Goal: Information Seeking & Learning: Learn about a topic

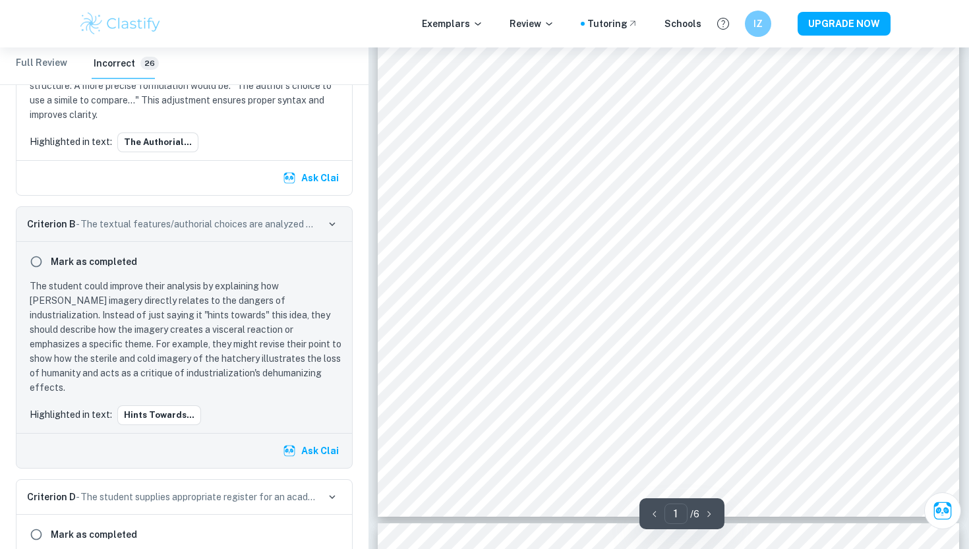
scroll to position [797, 0]
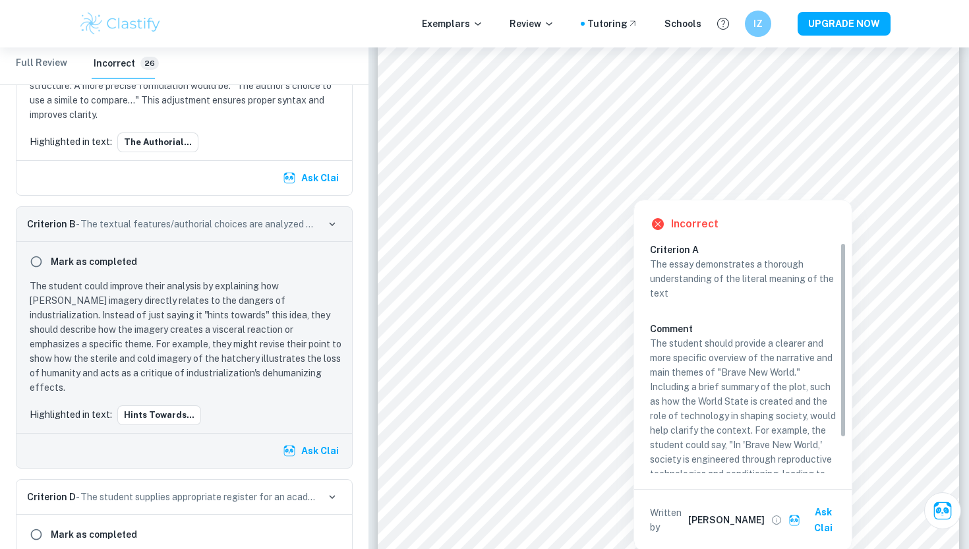
click at [587, 185] on div at bounding box center [633, 183] width 374 height 26
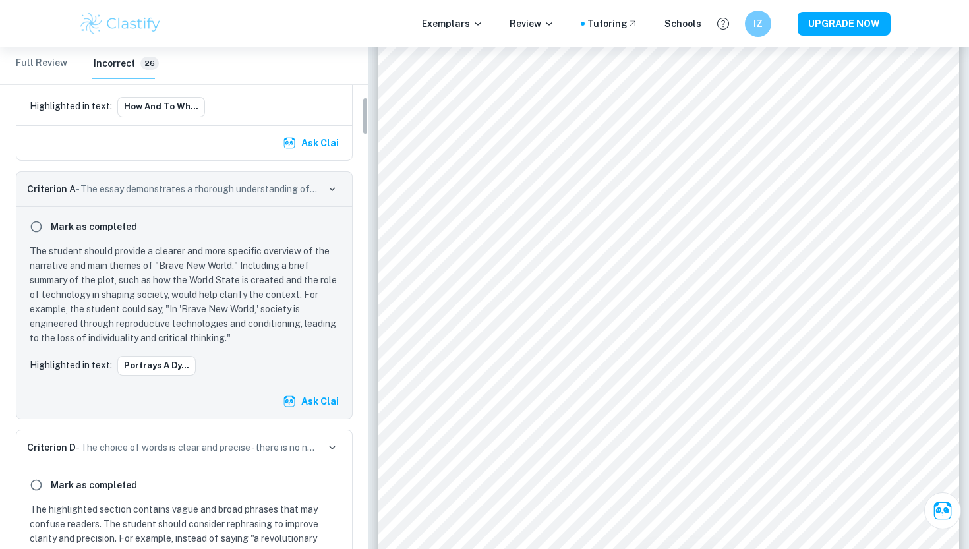
scroll to position [641, 0]
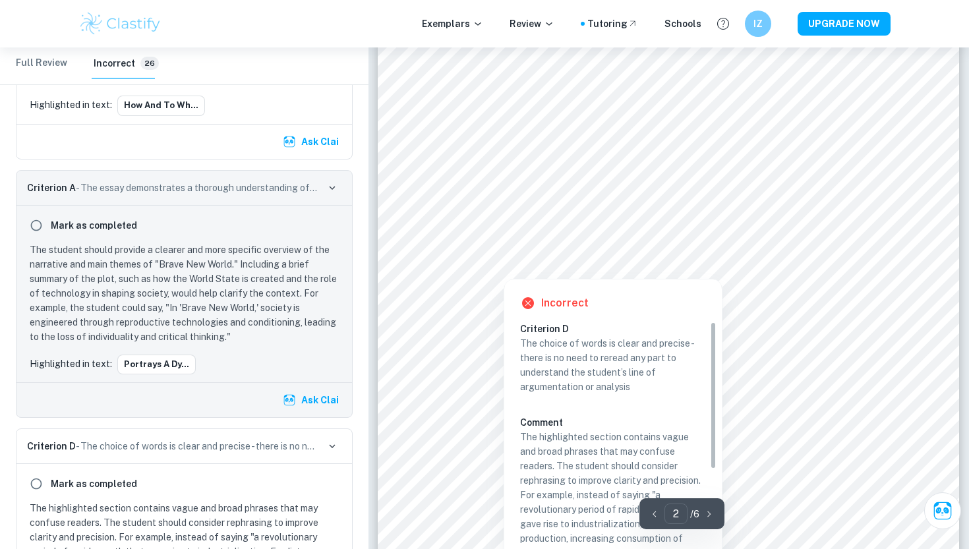
click at [563, 216] on div at bounding box center [660, 216] width 428 height 40
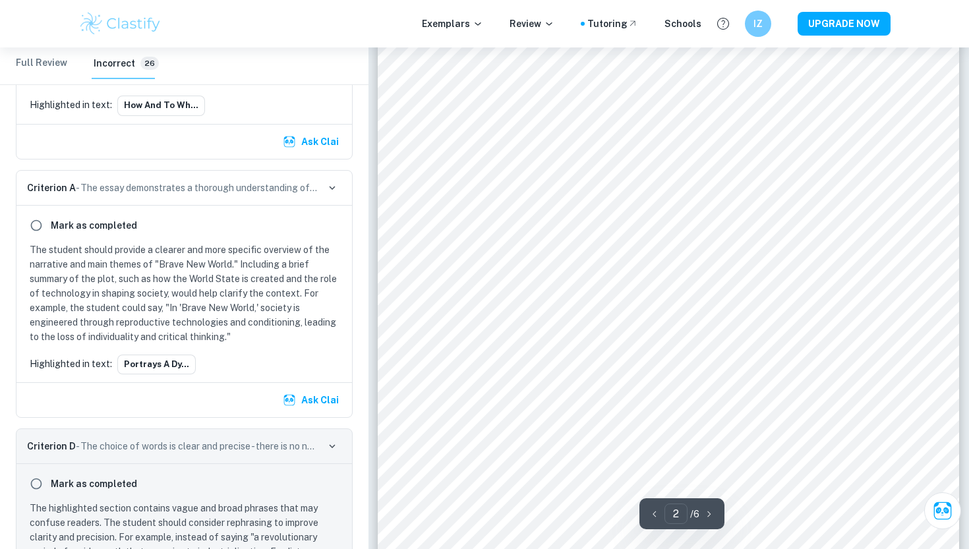
scroll to position [901, 0]
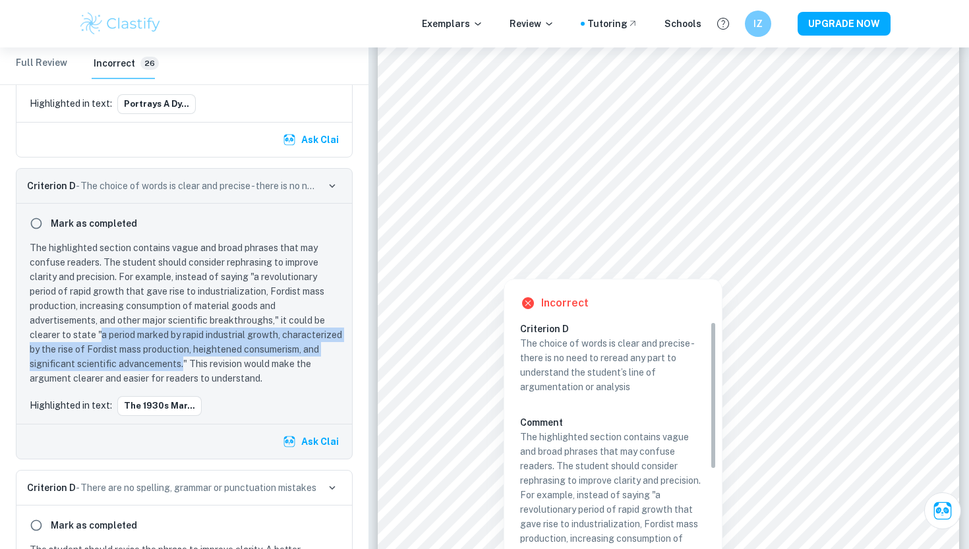
drag, startPoint x: 101, startPoint y: 320, endPoint x: 262, endPoint y: 350, distance: 164.3
click at [262, 350] on p "The highlighted section contains vague and broad phrases that may confuse reade…" at bounding box center [187, 313] width 314 height 145
copy p "a period marked by rapid industrial growth, characterized by the rise of Fordis…"
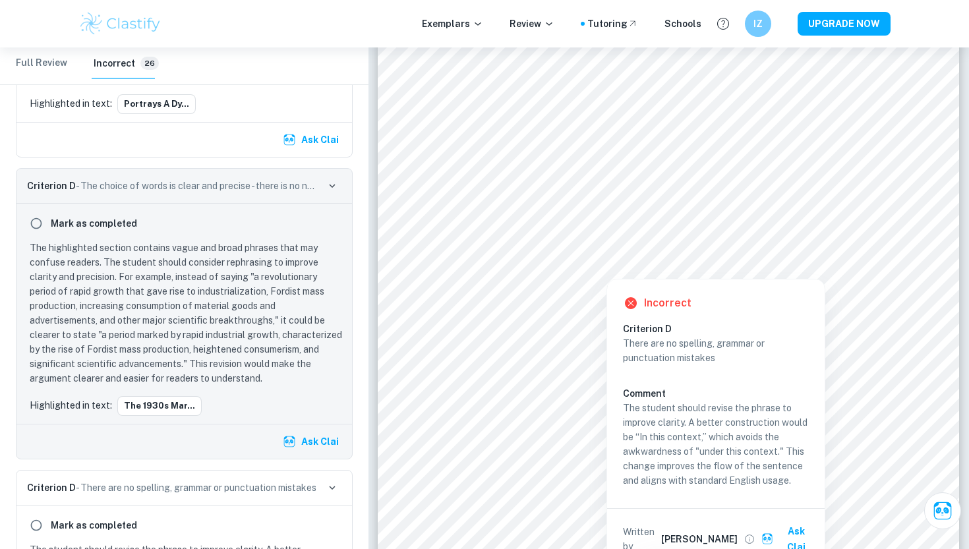
click at [583, 270] on div at bounding box center [607, 269] width 90 height 14
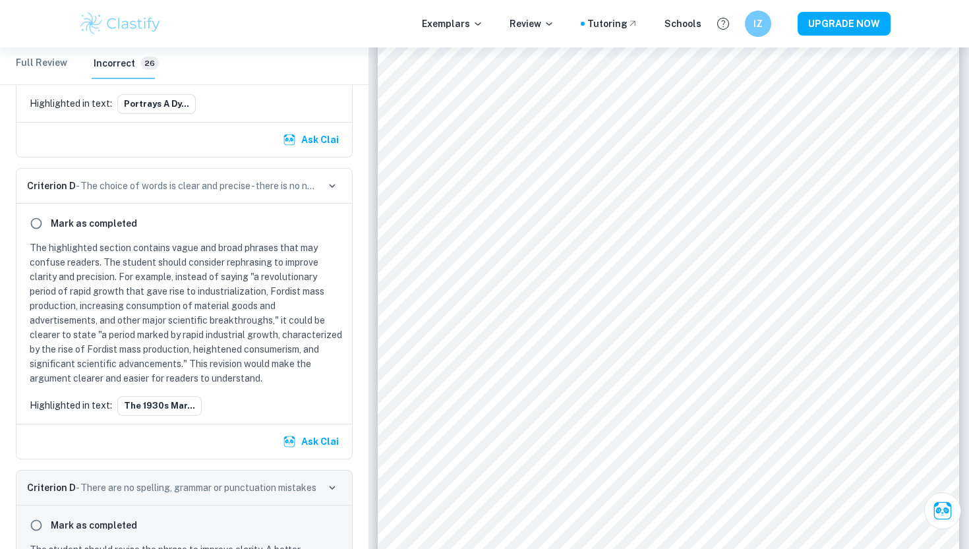
scroll to position [1160, 0]
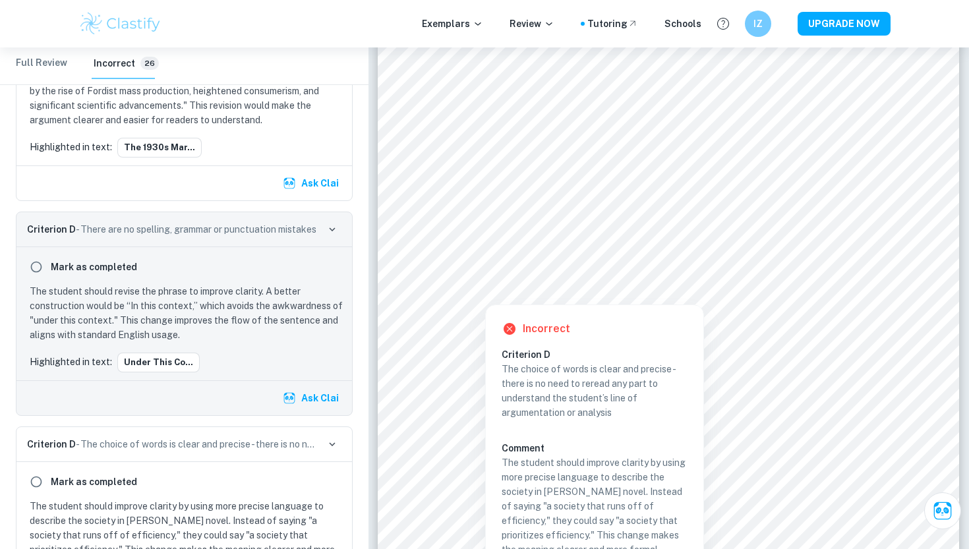
click at [829, 272] on div at bounding box center [839, 275] width 86 height 26
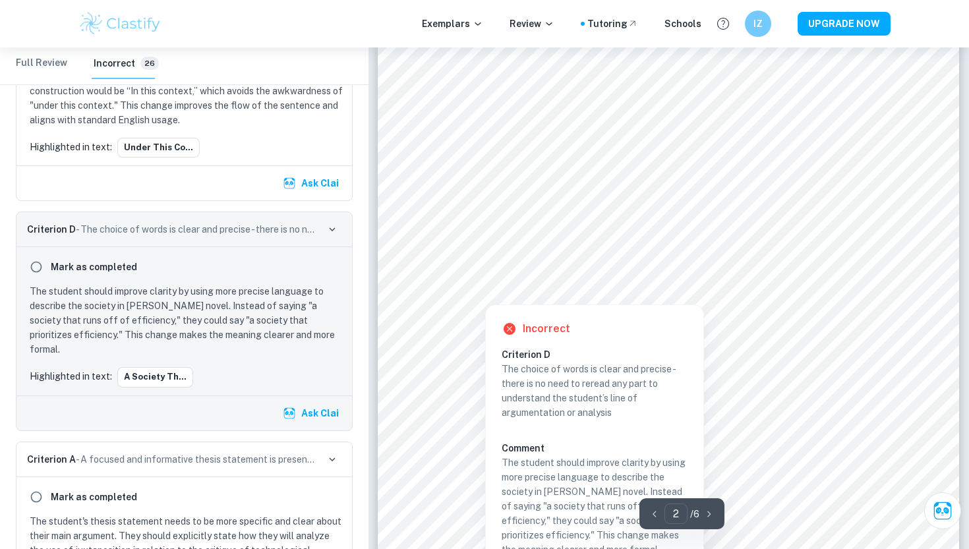
scroll to position [952, 0]
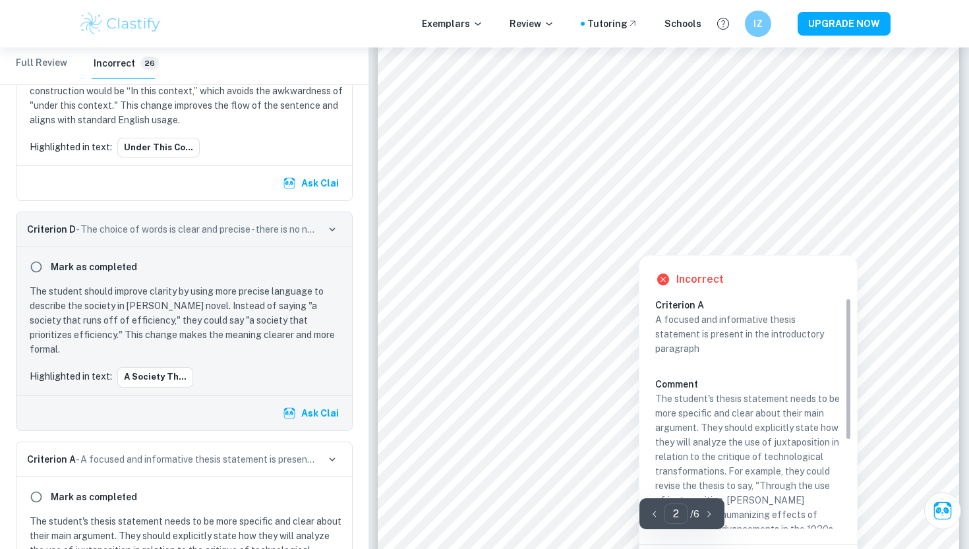
click at [500, 193] on div at bounding box center [662, 199] width 432 height 28
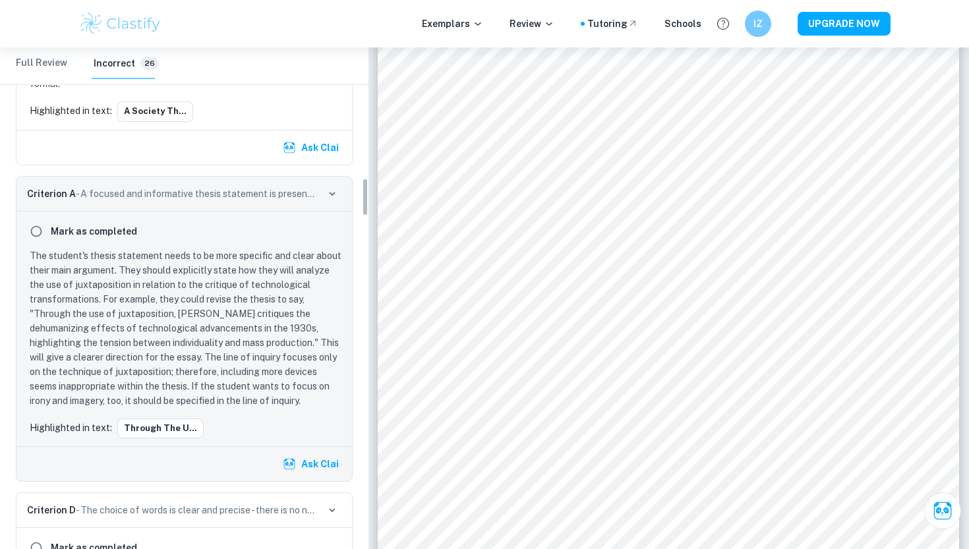
scroll to position [1721, 0]
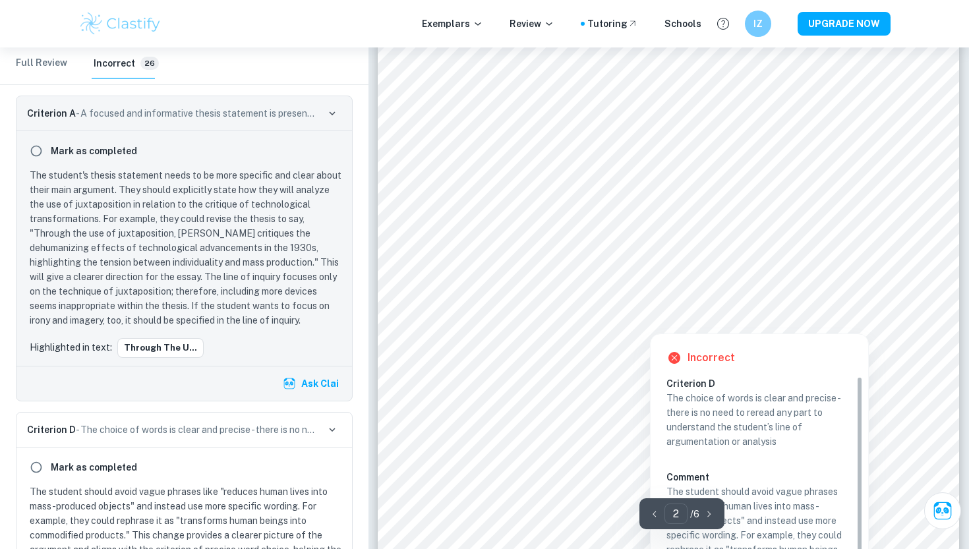
click at [556, 325] on div at bounding box center [650, 323] width 243 height 14
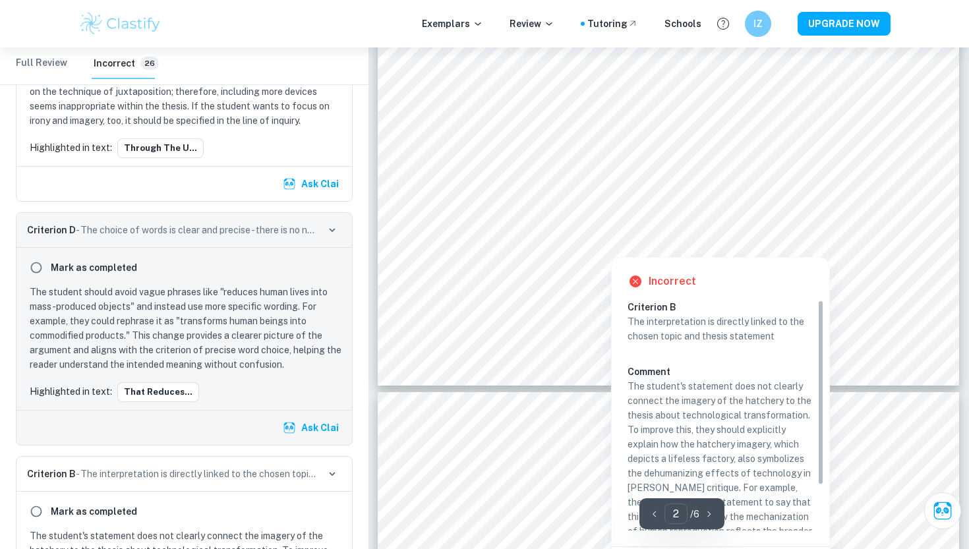
scroll to position [1192, 0]
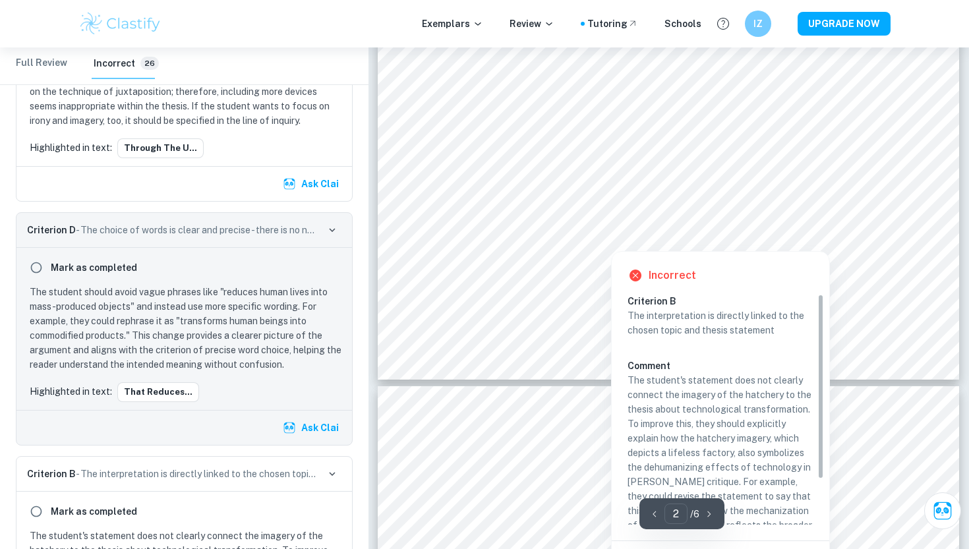
click at [645, 222] on div at bounding box center [611, 235] width 330 height 26
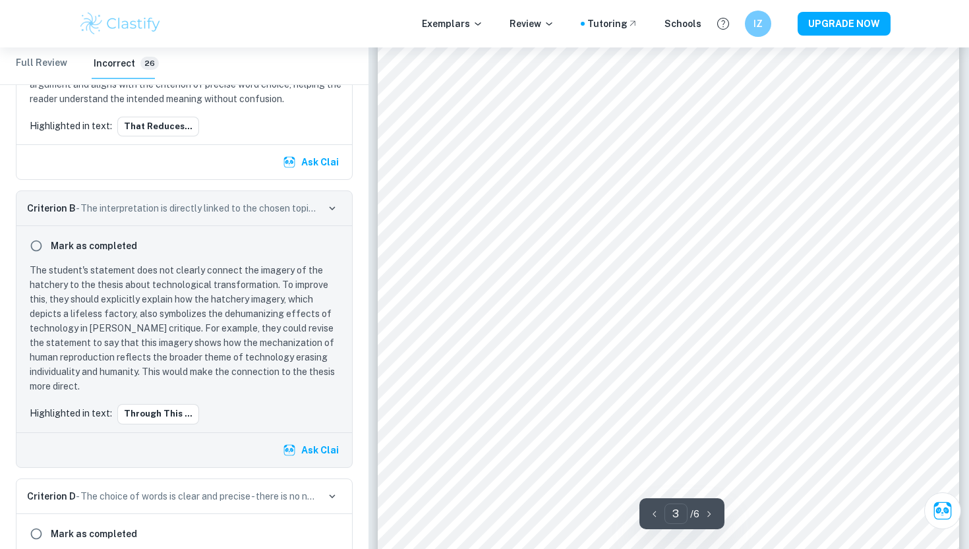
scroll to position [1558, 0]
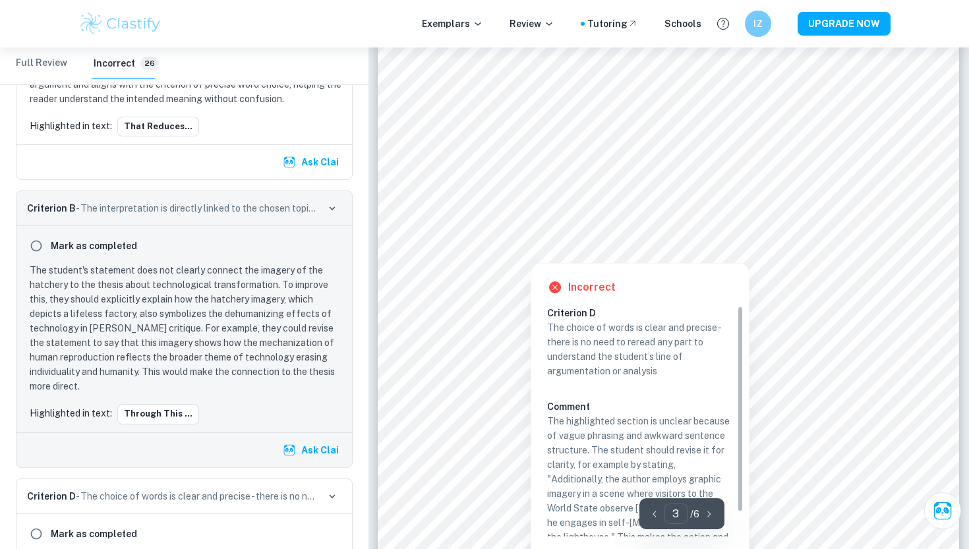
click at [658, 227] on div at bounding box center [666, 226] width 441 height 39
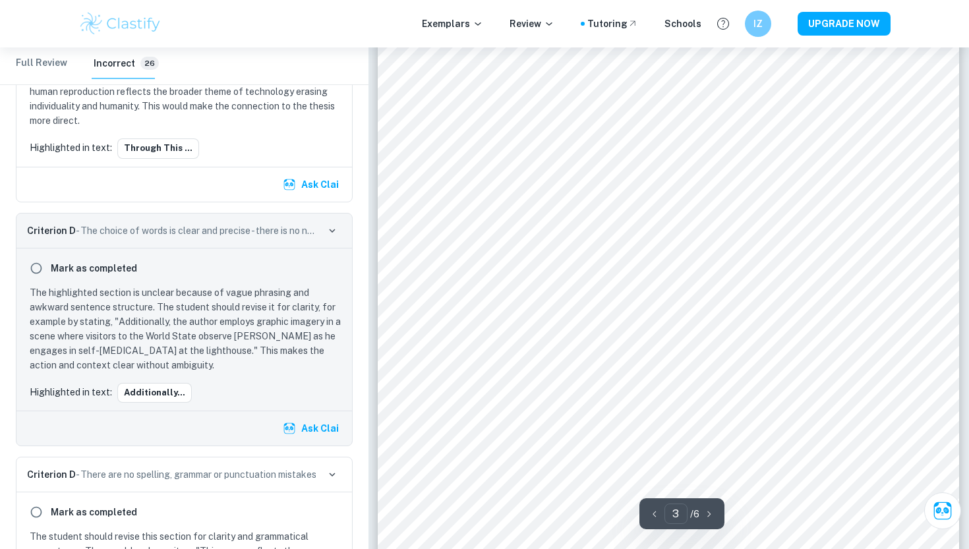
scroll to position [1644, 0]
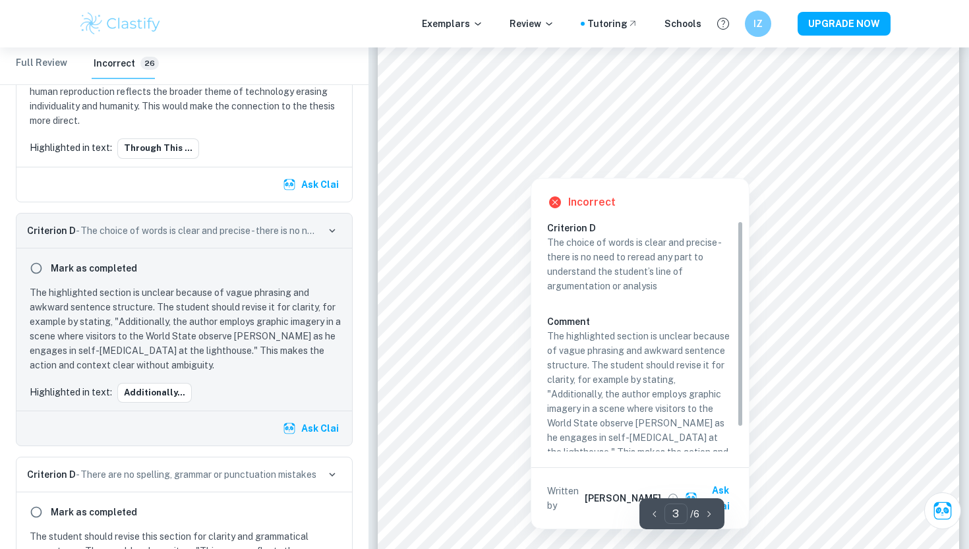
click at [829, 121] on div at bounding box center [829, 122] width 111 height 28
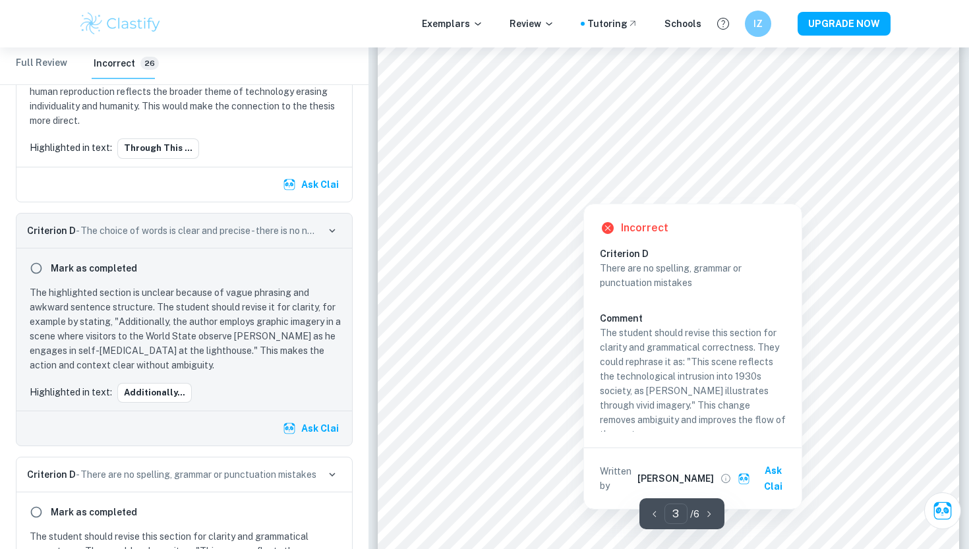
click at [665, 173] on div at bounding box center [742, 174] width 257 height 26
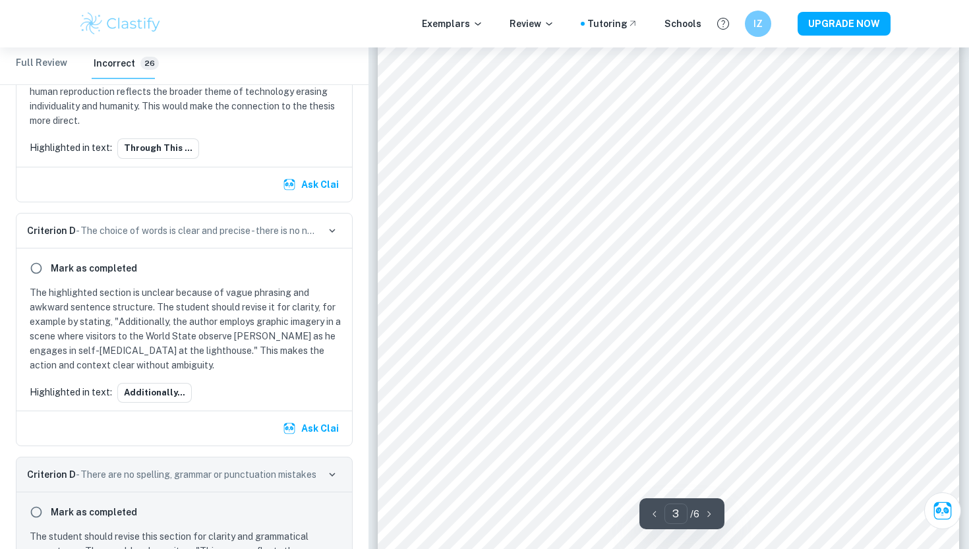
scroll to position [2688, 0]
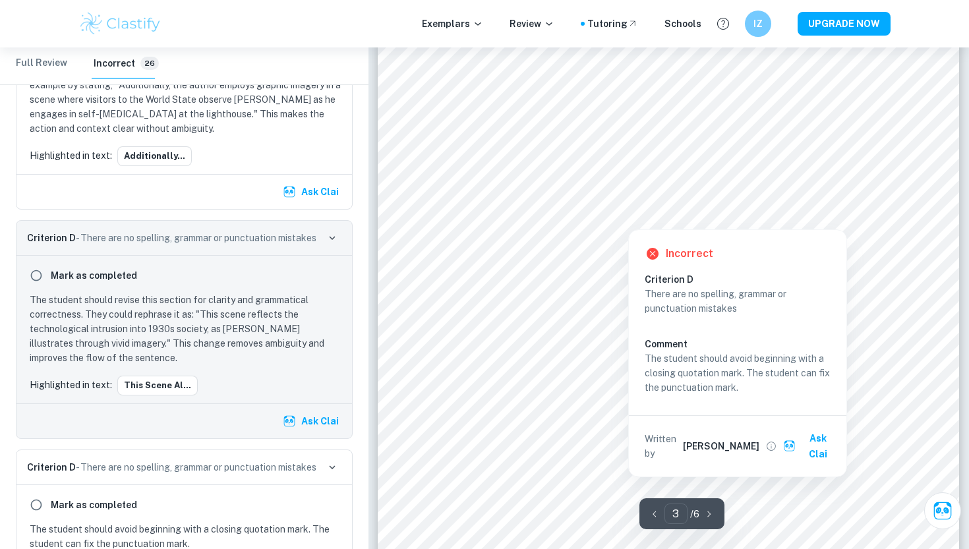
click at [775, 198] on div at bounding box center [800, 202] width 160 height 26
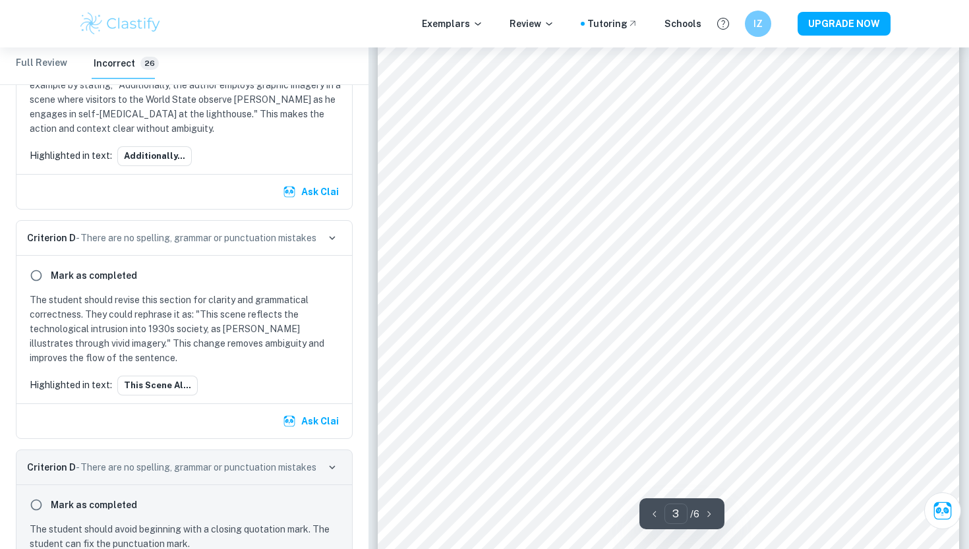
scroll to position [2896, 0]
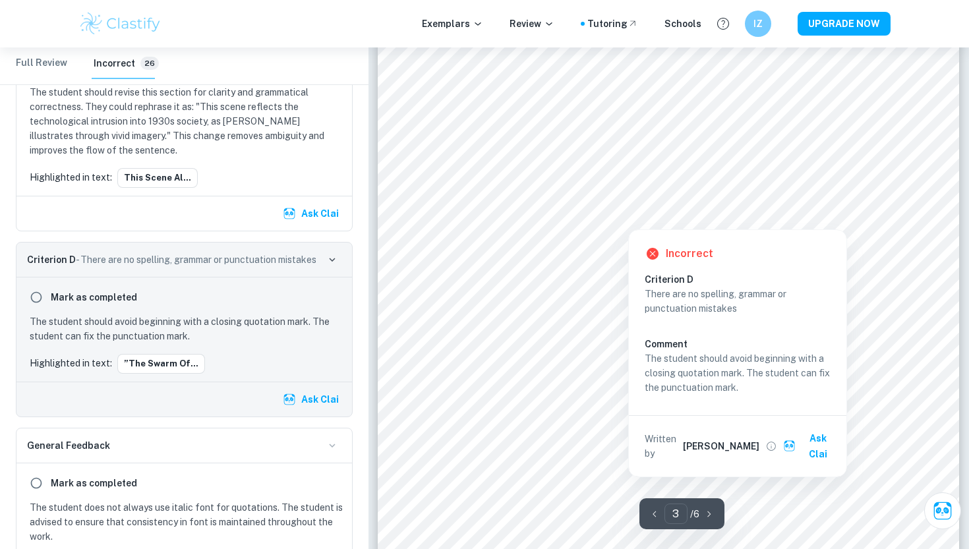
click at [811, 194] on div at bounding box center [800, 202] width 160 height 26
click at [763, 223] on div "Incorrect Criterion D There are no spelling, grammar or punctuation mistakes Co…" at bounding box center [737, 350] width 219 height 254
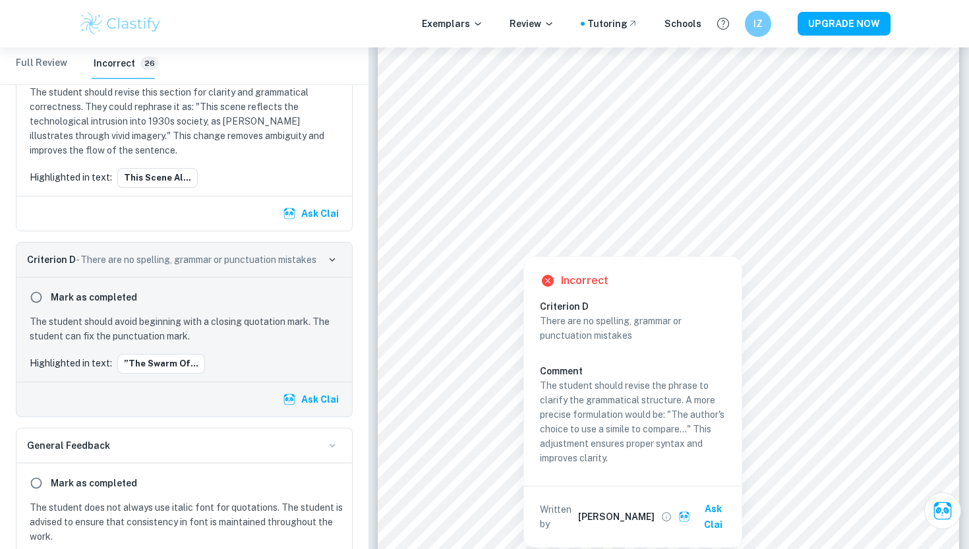
click at [831, 222] on div at bounding box center [844, 226] width 61 height 26
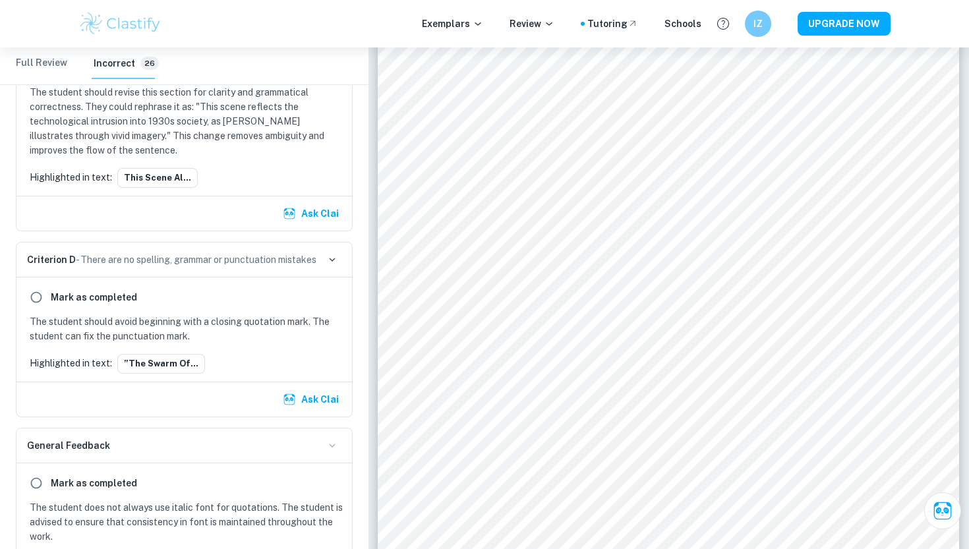
scroll to position [3297, 0]
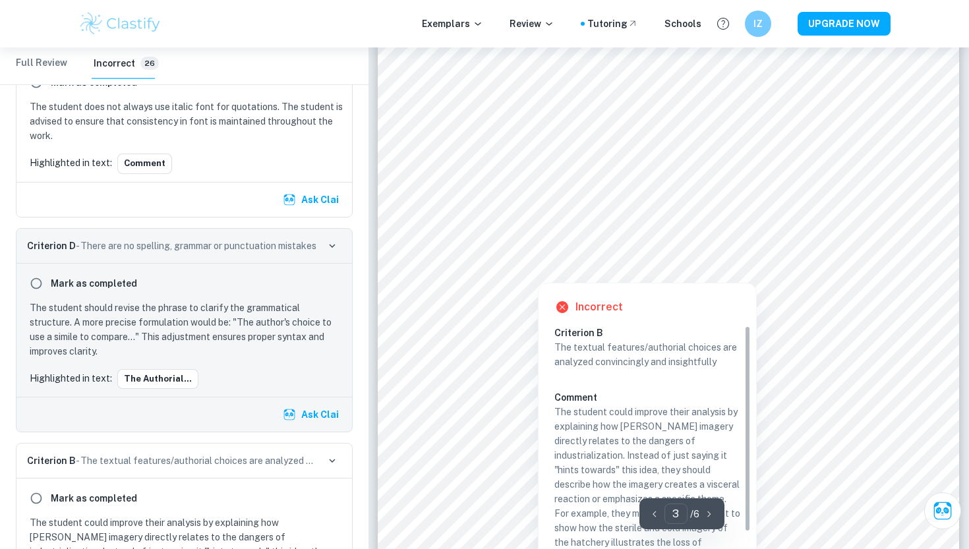
click at [860, 249] on div at bounding box center [865, 252] width 22 height 26
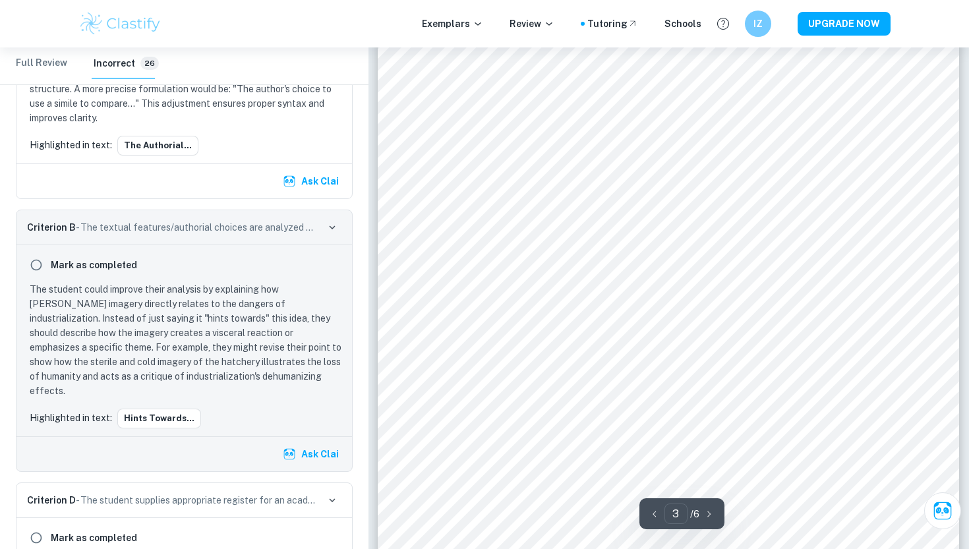
scroll to position [1716, 0]
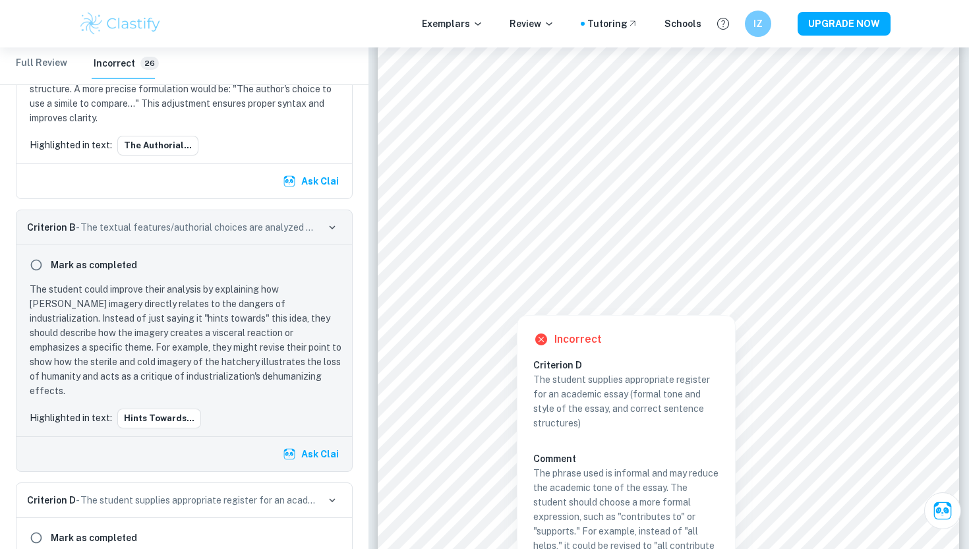
click at [519, 301] on div at bounding box center [516, 305] width 41 height 14
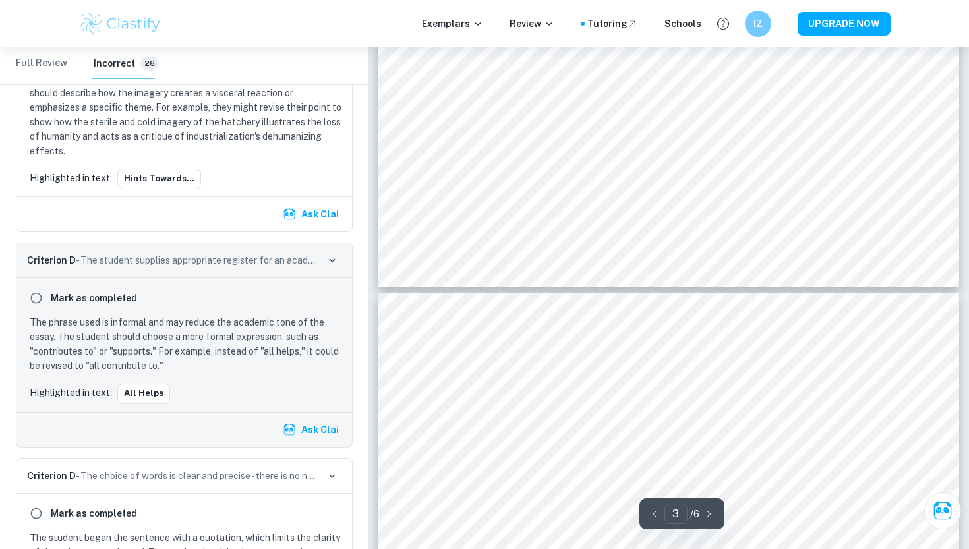
scroll to position [2054, 0]
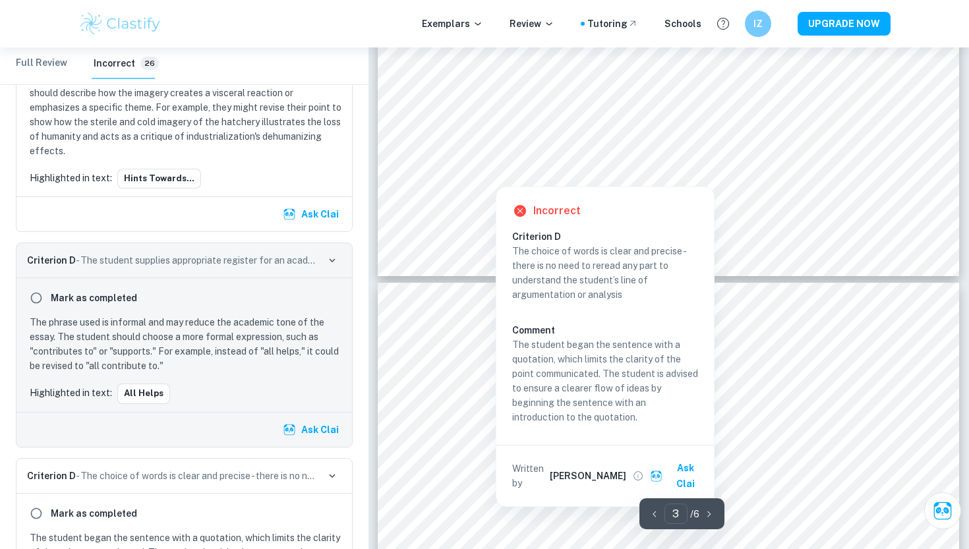
click at [875, 97] on div at bounding box center [867, 105] width 45 height 28
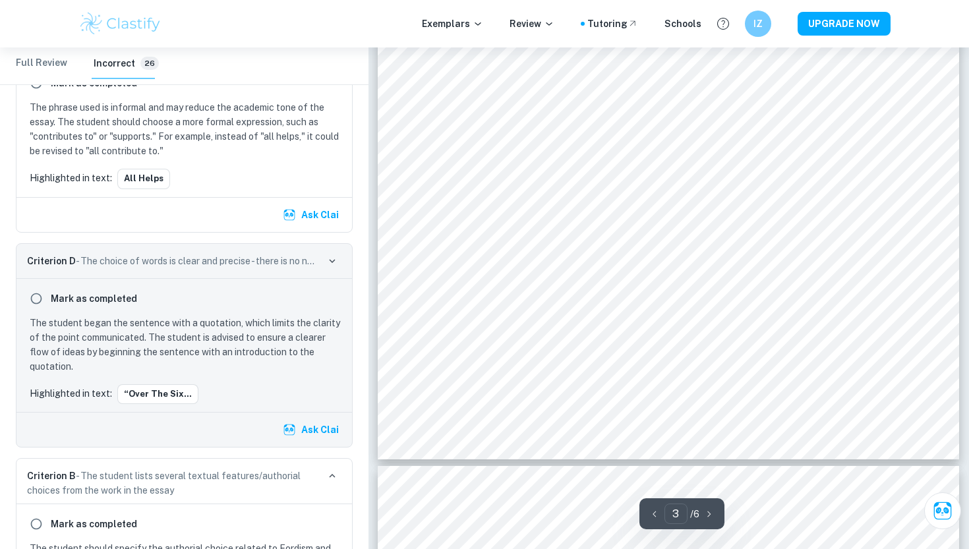
scroll to position [1861, 0]
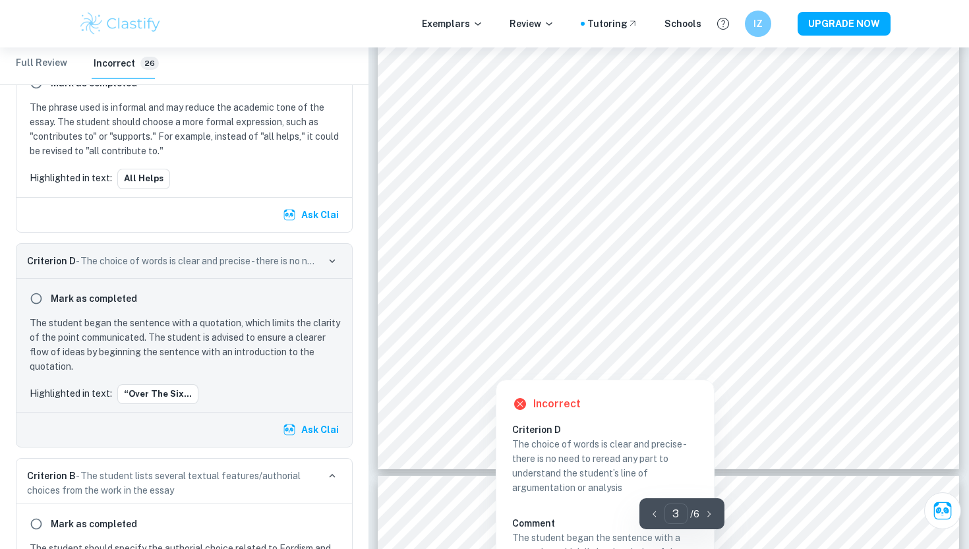
click at [633, 337] on div at bounding box center [655, 318] width 419 height 40
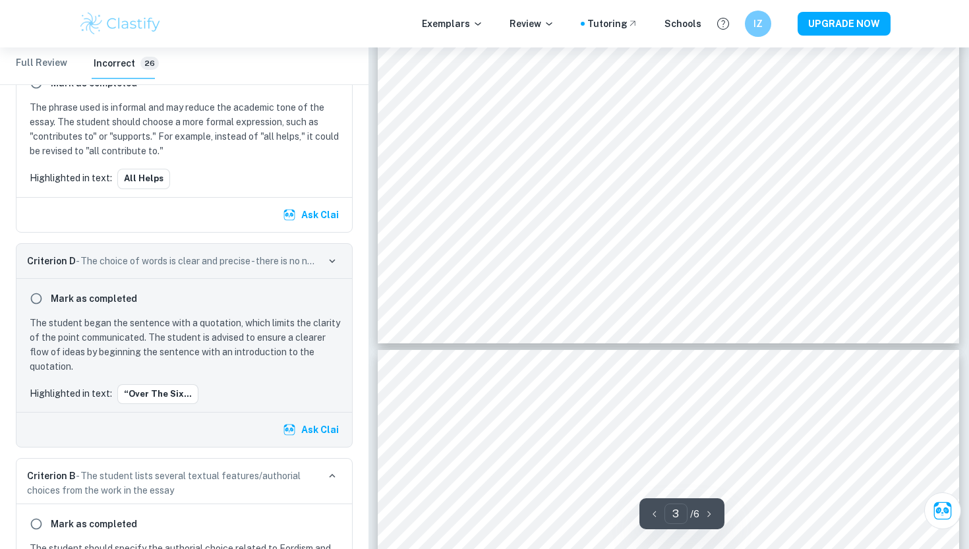
scroll to position [1988, 0]
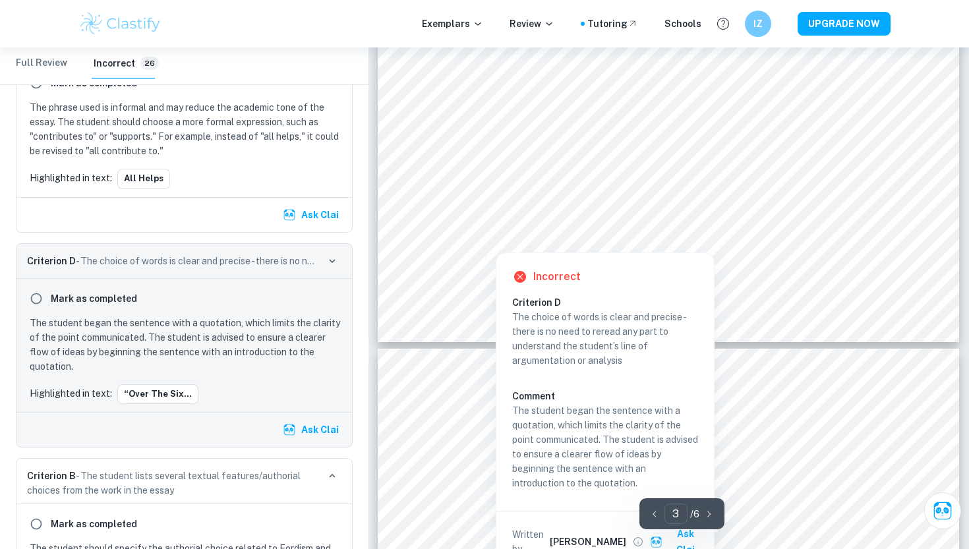
click at [524, 246] on div "Incorrect Criterion D The choice of words is clear and precise - there is no ne…" at bounding box center [605, 409] width 219 height 327
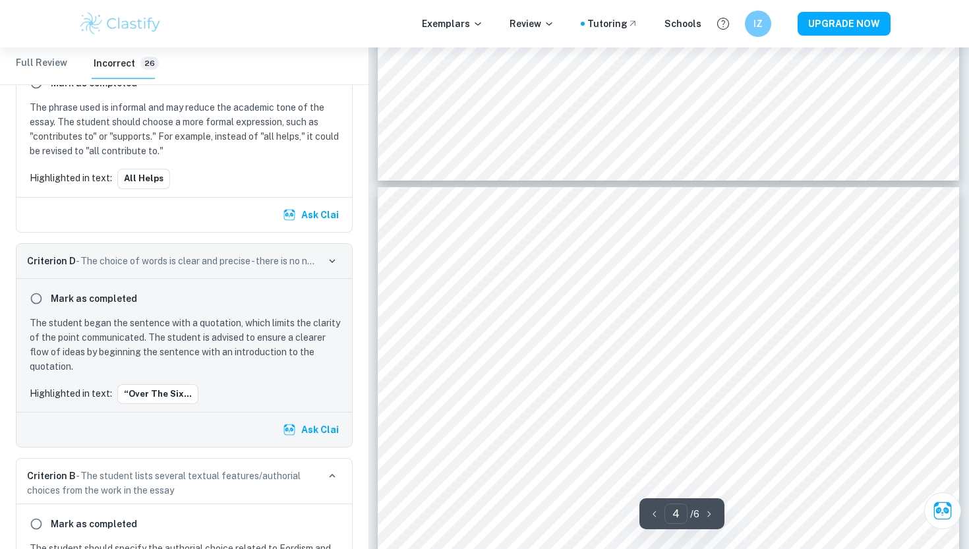
scroll to position [2207, 0]
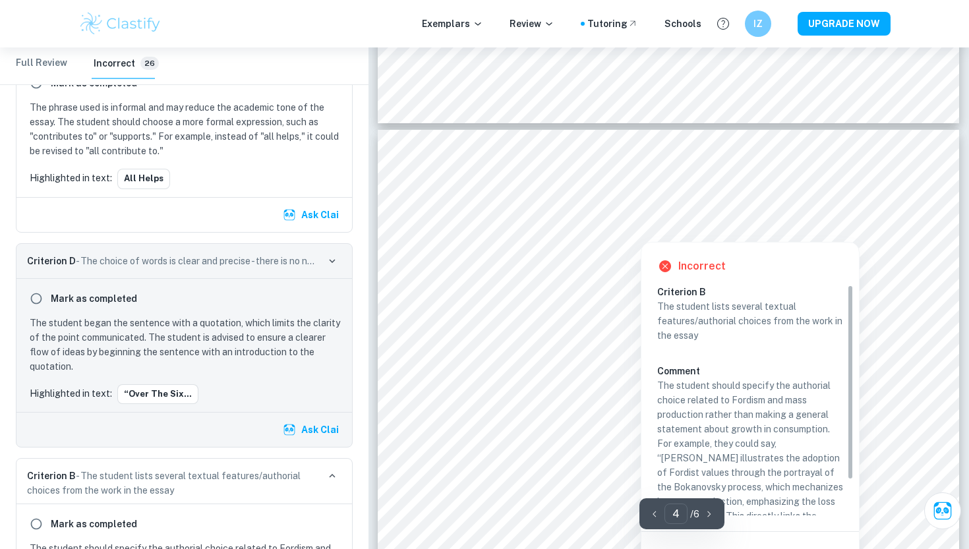
click at [535, 231] on div at bounding box center [641, 225] width 390 height 26
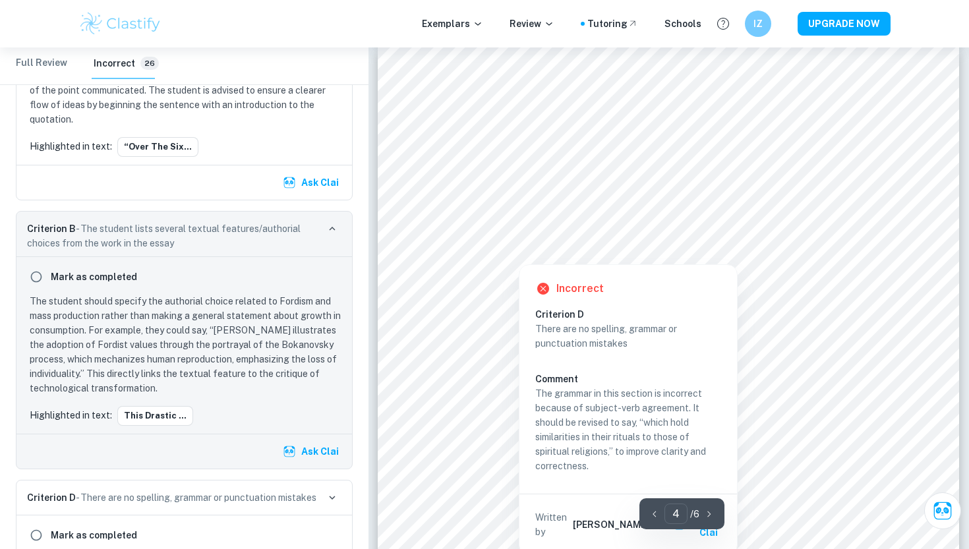
scroll to position [2290, 0]
click at [850, 230] on div at bounding box center [846, 234] width 88 height 26
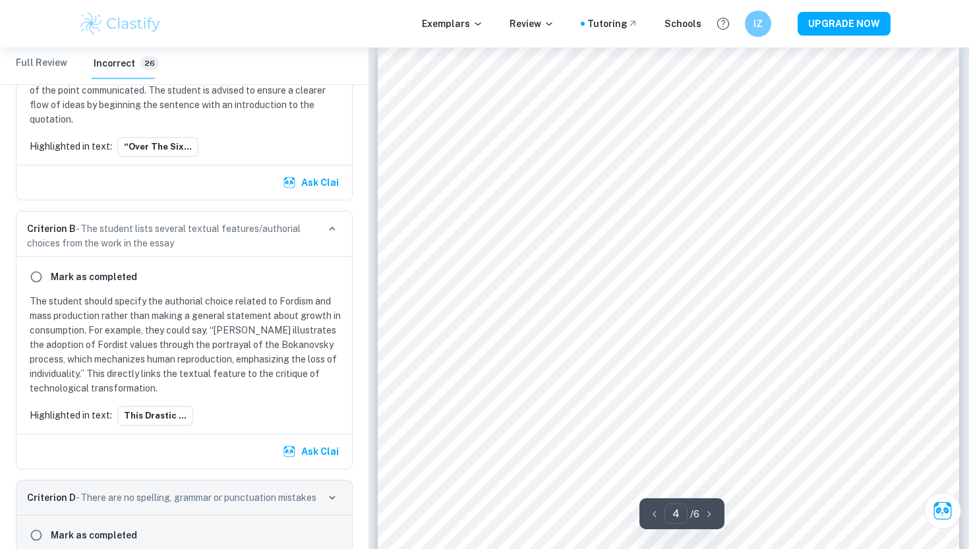
scroll to position [4462, 0]
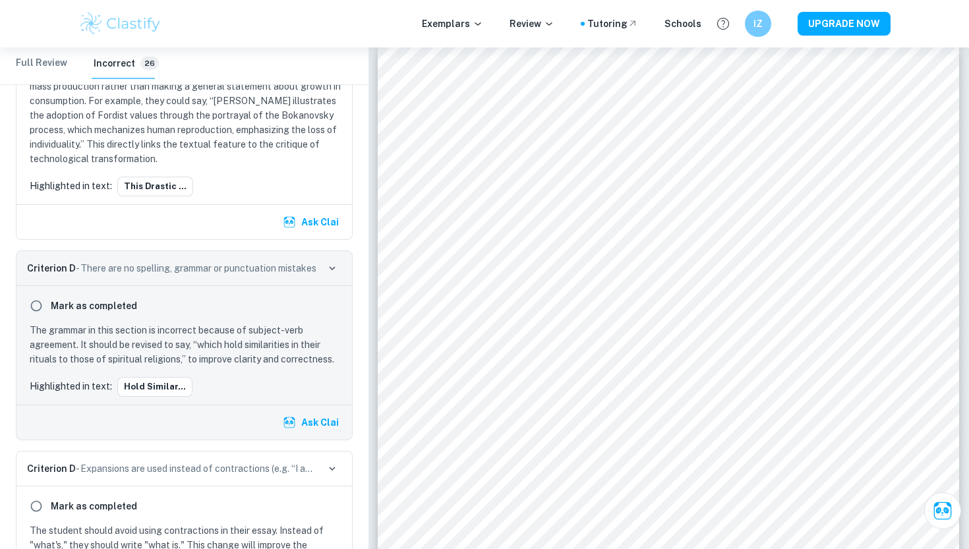
click at [280, 323] on p "The grammar in this section is incorrect because of subject-verb agreement. It …" at bounding box center [187, 345] width 314 height 44
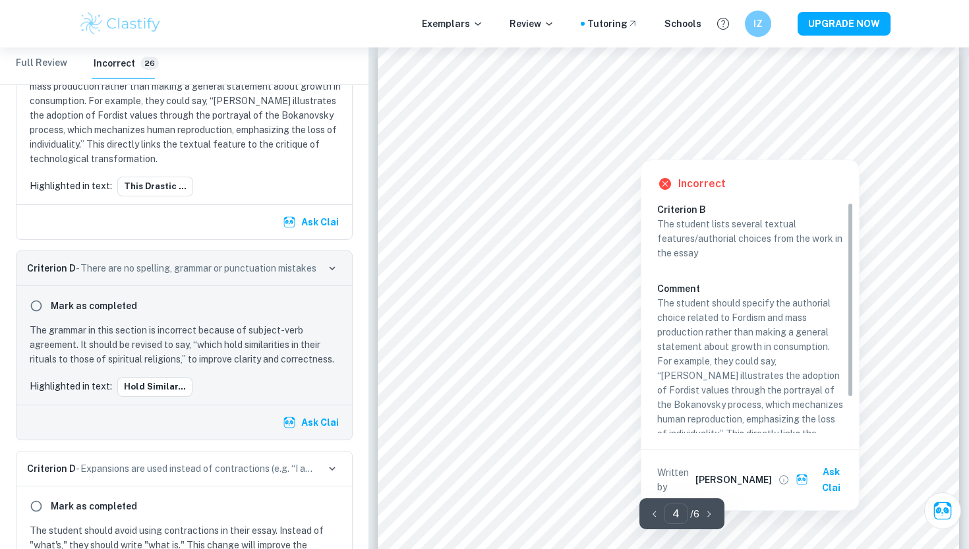
click at [699, 150] on div at bounding box center [641, 143] width 390 height 26
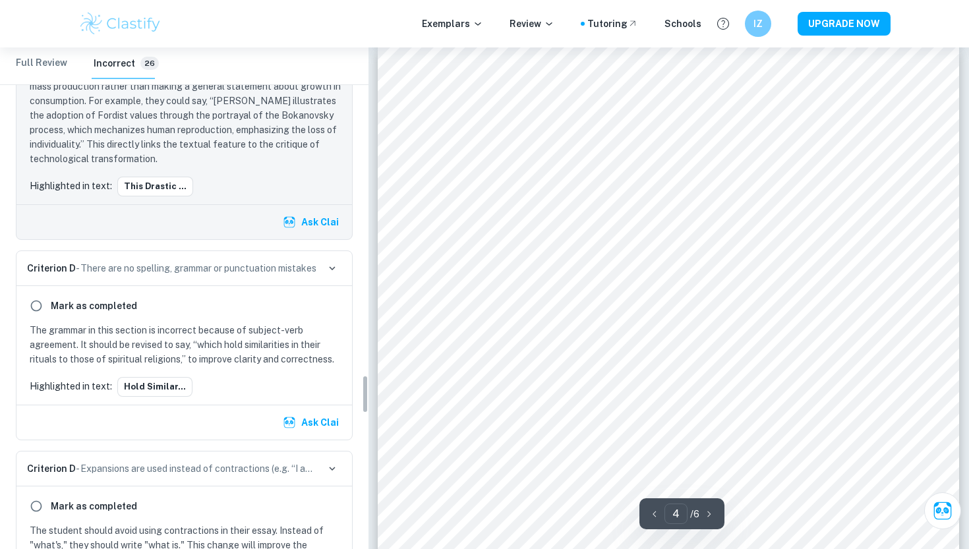
scroll to position [4232, 0]
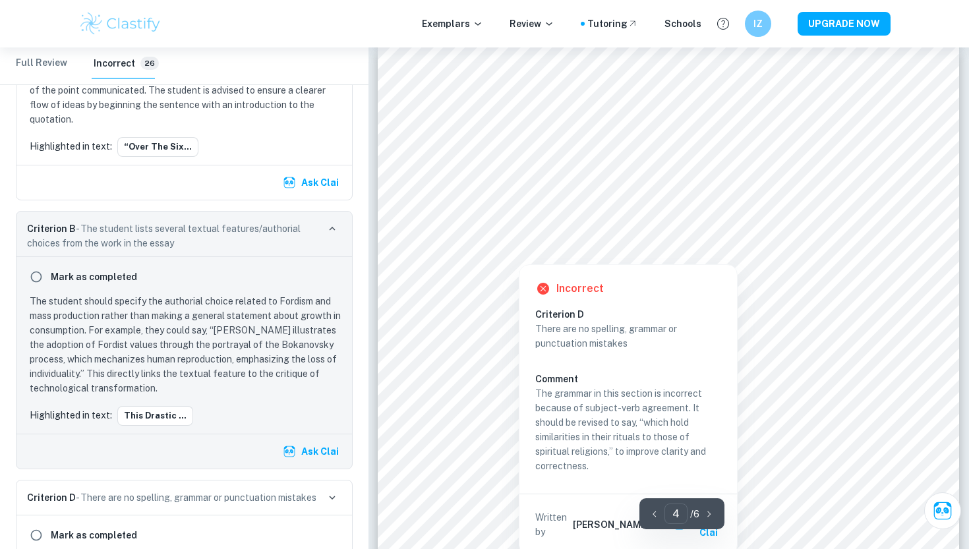
click at [550, 256] on div at bounding box center [518, 248] width 145 height 26
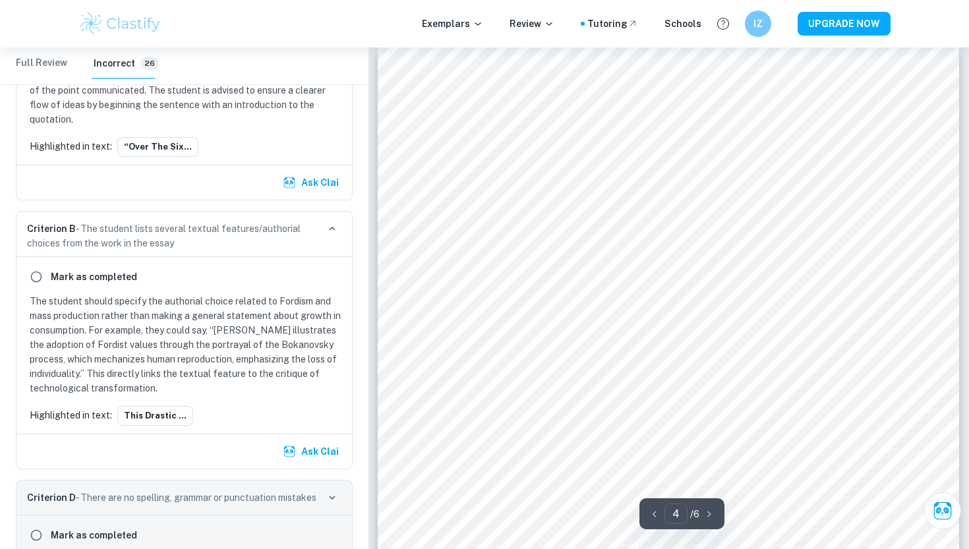
scroll to position [4462, 0]
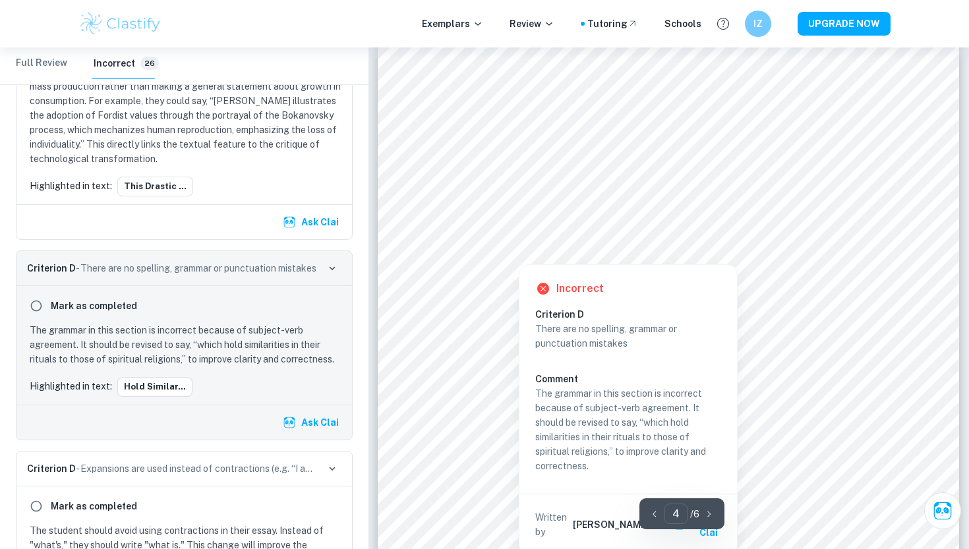
click at [850, 231] on div at bounding box center [846, 234] width 88 height 26
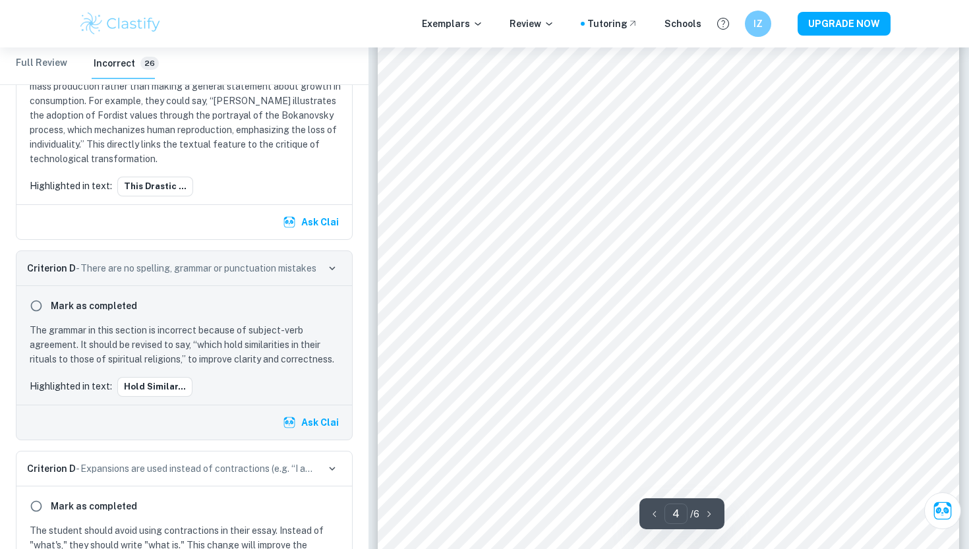
scroll to position [2333, 0]
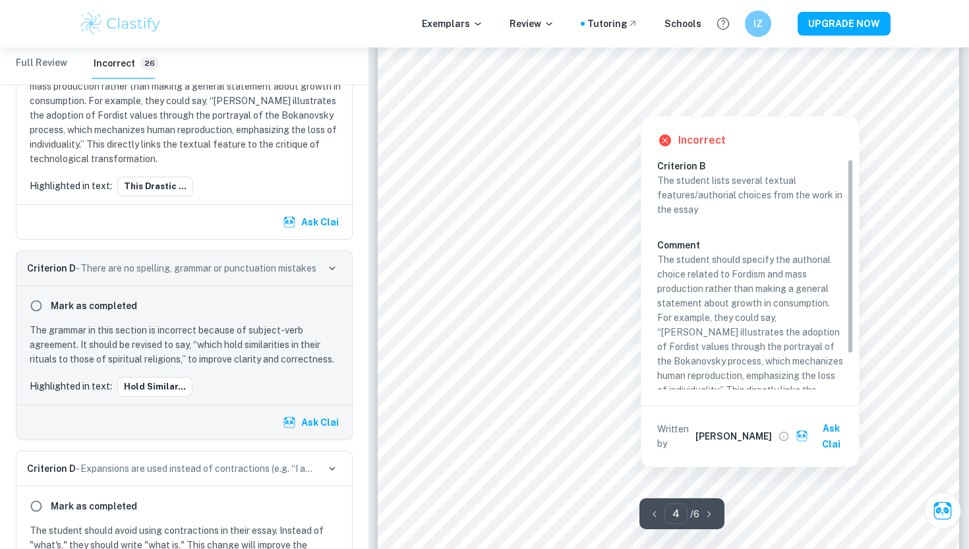
click at [509, 100] on div at bounding box center [641, 99] width 390 height 26
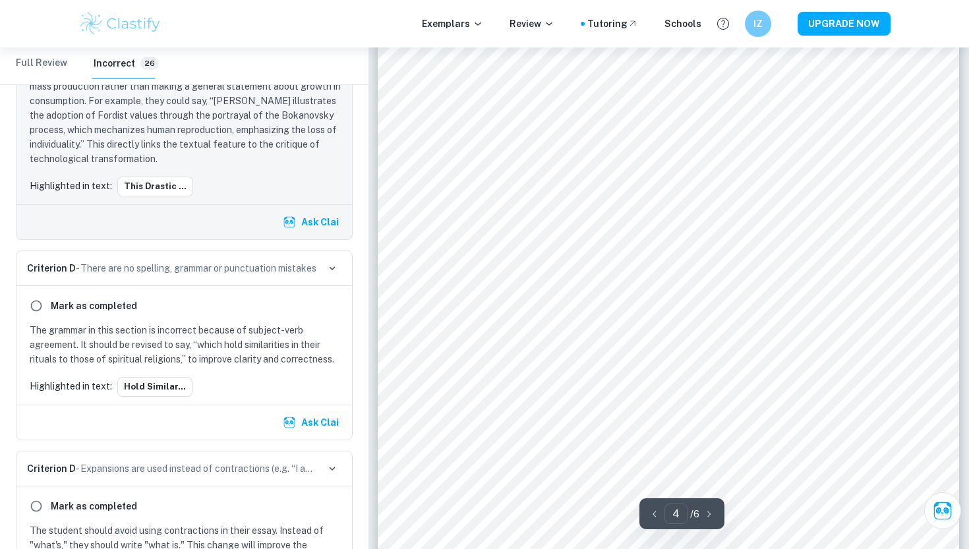
scroll to position [4232, 0]
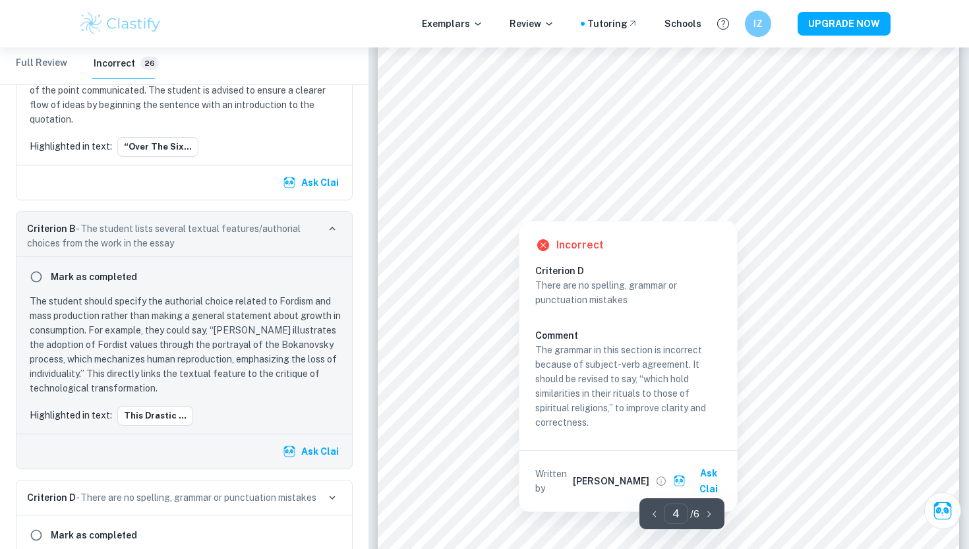
click at [885, 183] on div at bounding box center [846, 190] width 88 height 26
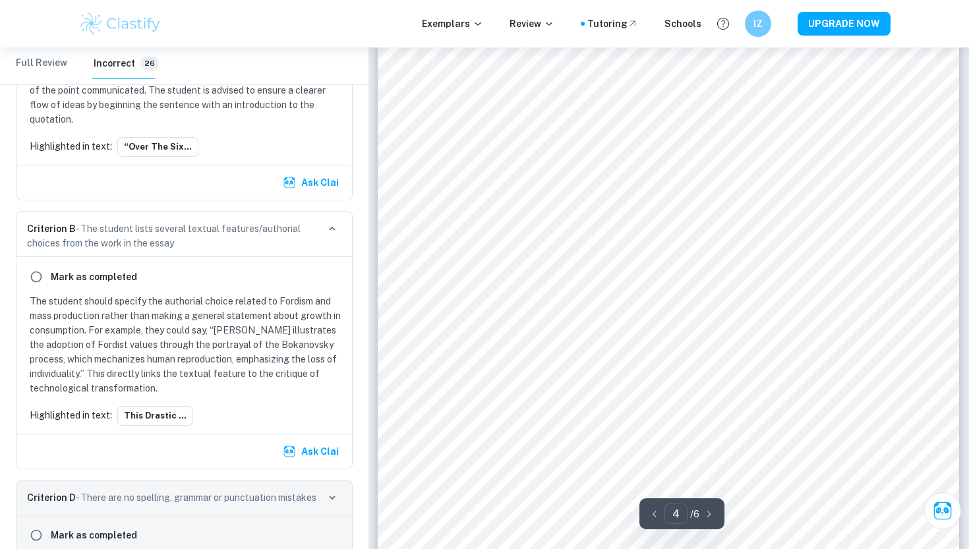
scroll to position [4462, 0]
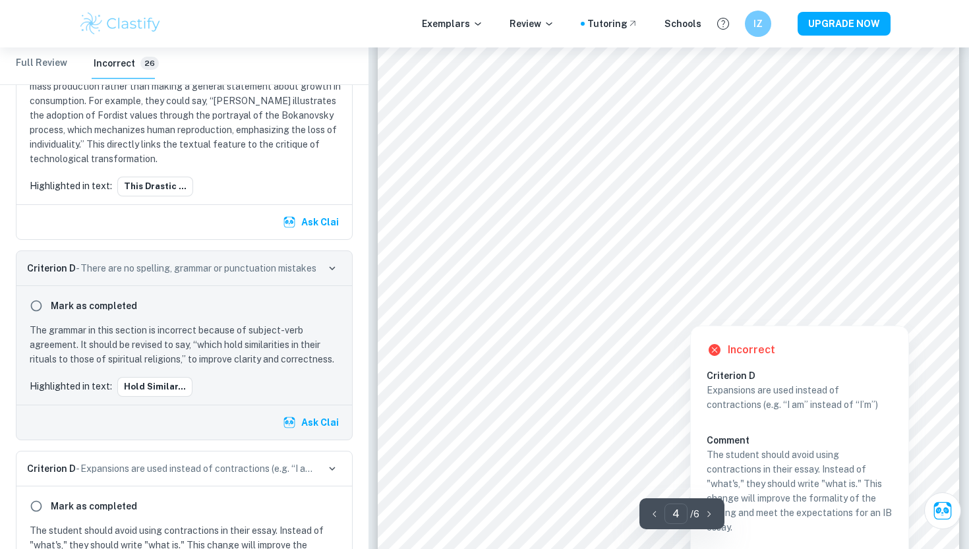
click at [694, 312] on div at bounding box center [690, 316] width 30 height 14
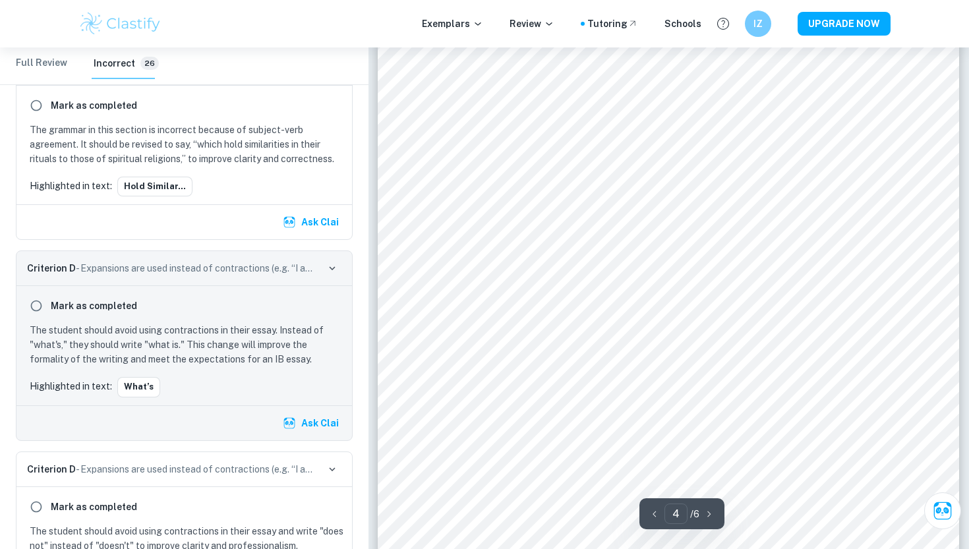
scroll to position [2529, 0]
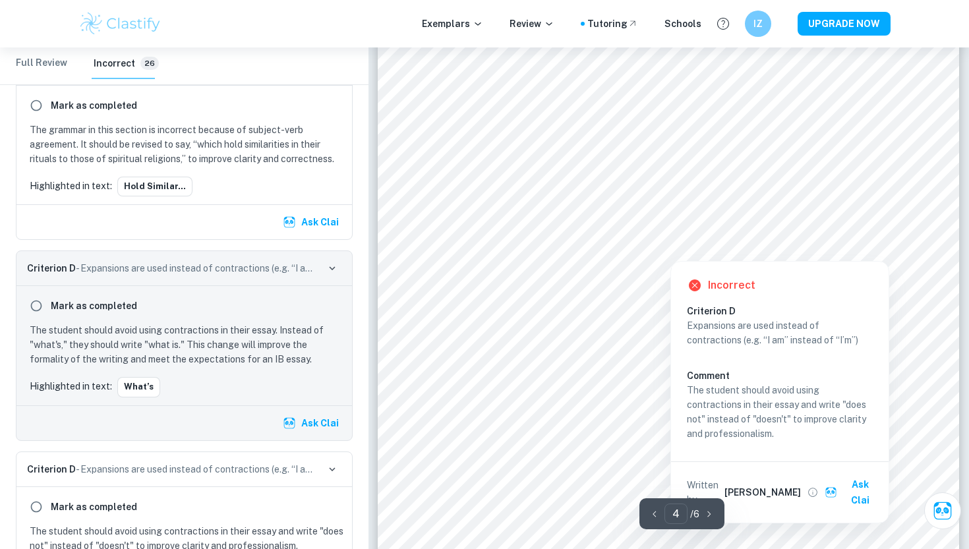
click at [676, 248] on div at bounding box center [670, 251] width 36 height 14
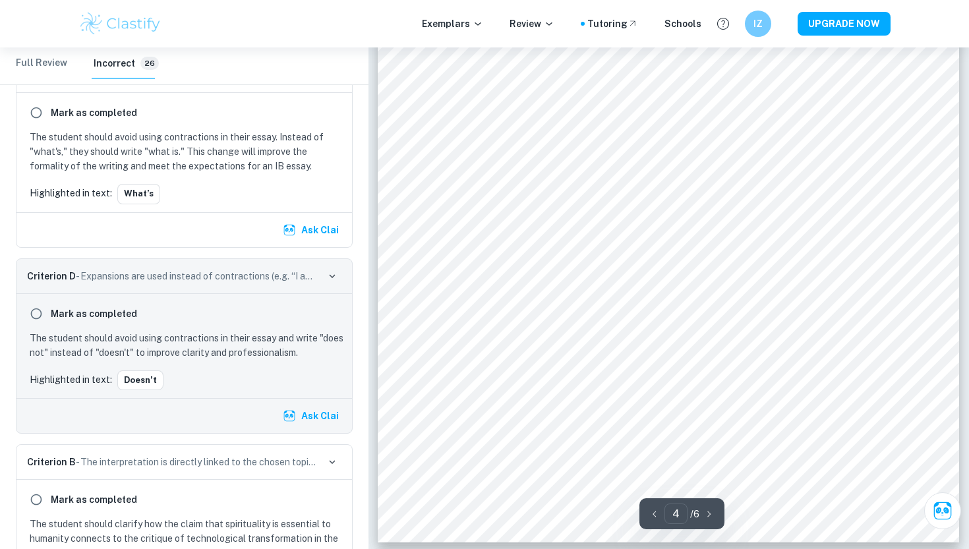
scroll to position [2535, 0]
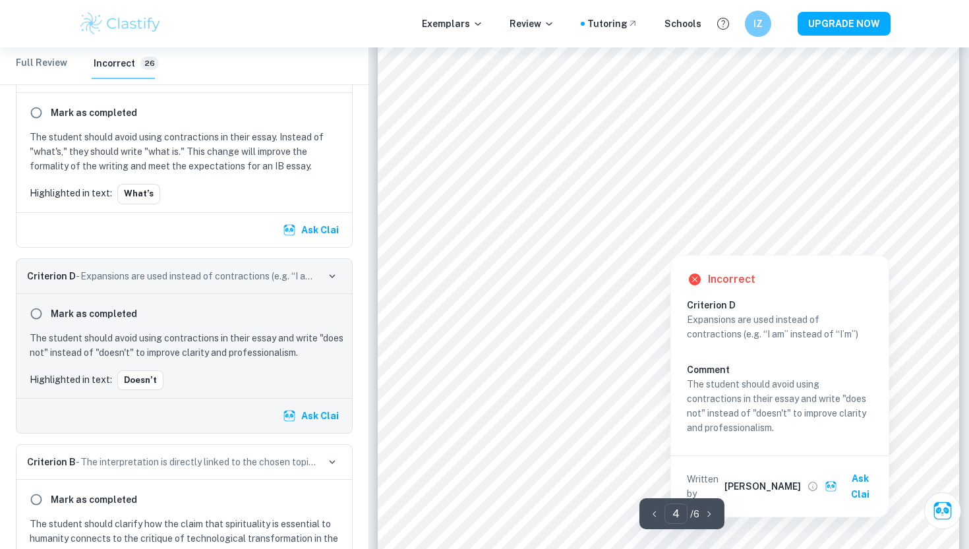
click at [665, 247] on div at bounding box center [670, 245] width 36 height 14
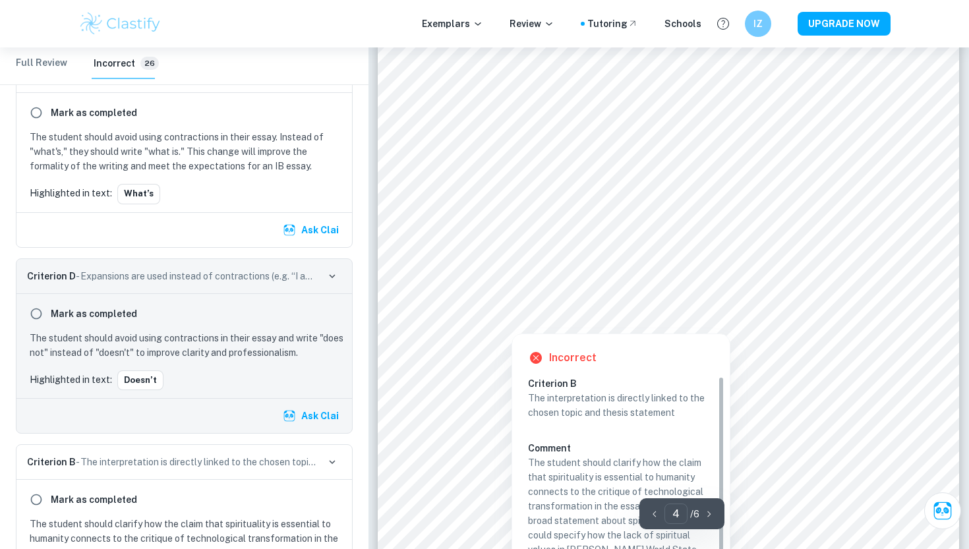
click at [677, 301] on div at bounding box center [667, 297] width 443 height 39
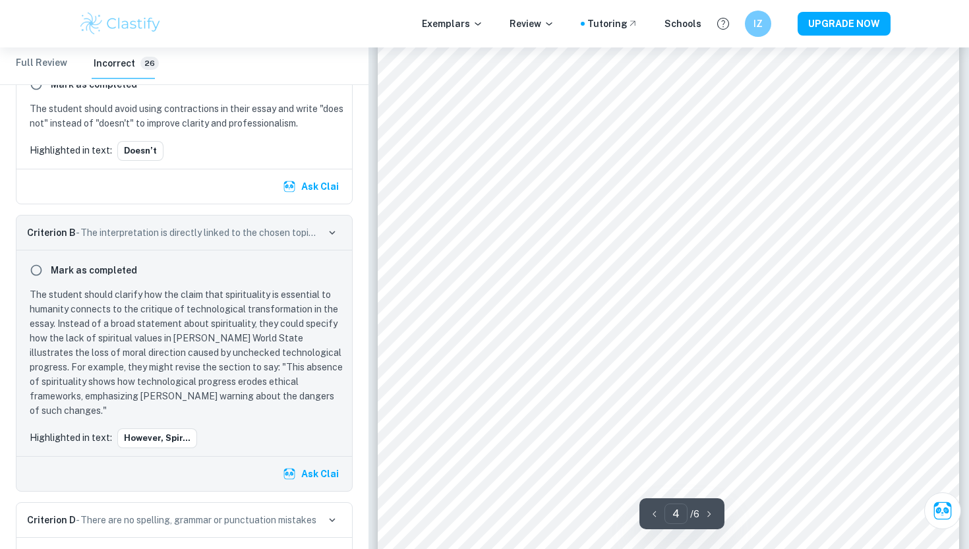
scroll to position [2547, 0]
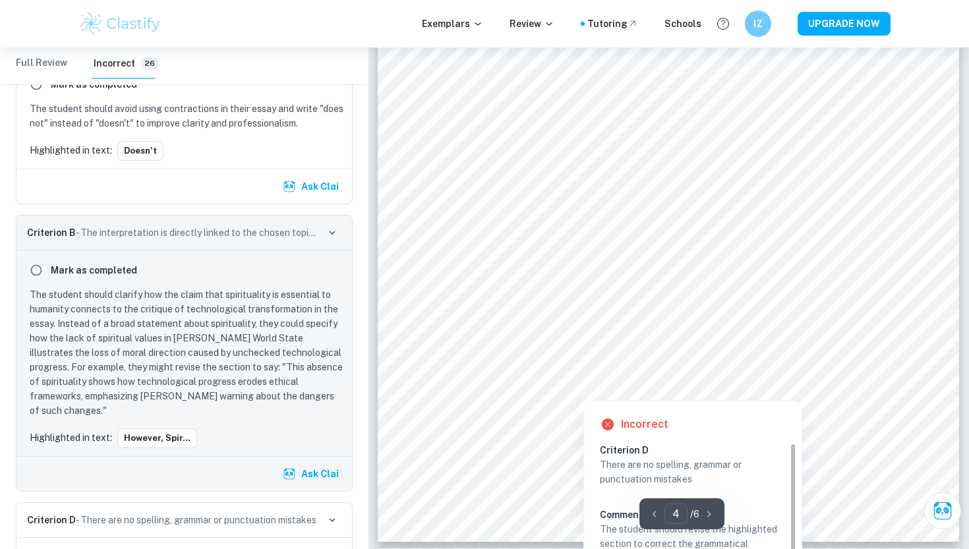
click at [477, 356] on div at bounding box center [649, 363] width 407 height 40
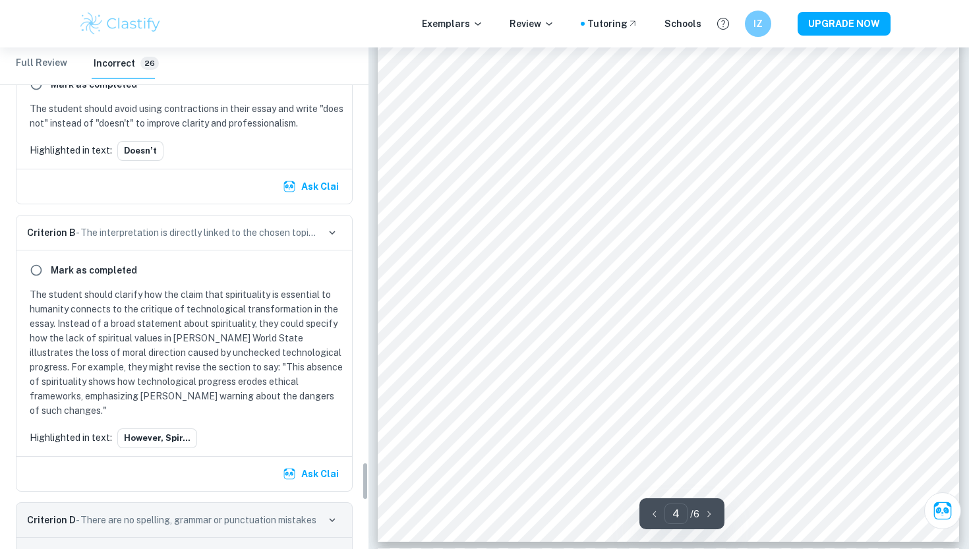
scroll to position [5351, 0]
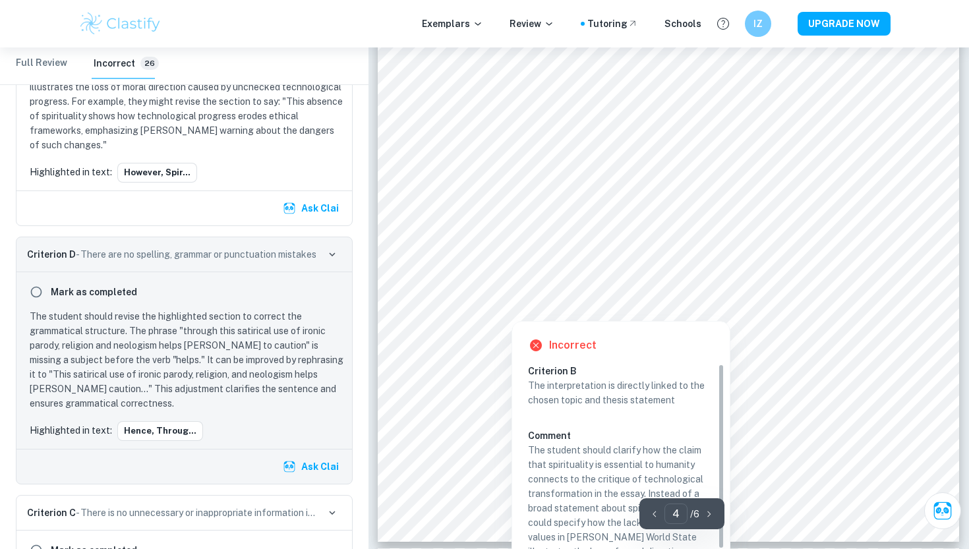
click at [507, 314] on div at bounding box center [511, 304] width 131 height 27
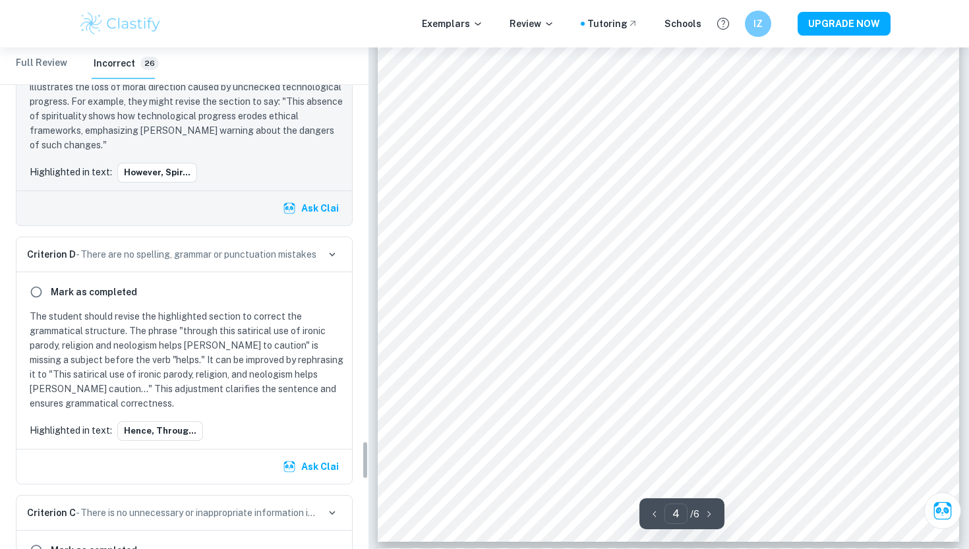
scroll to position [5085, 0]
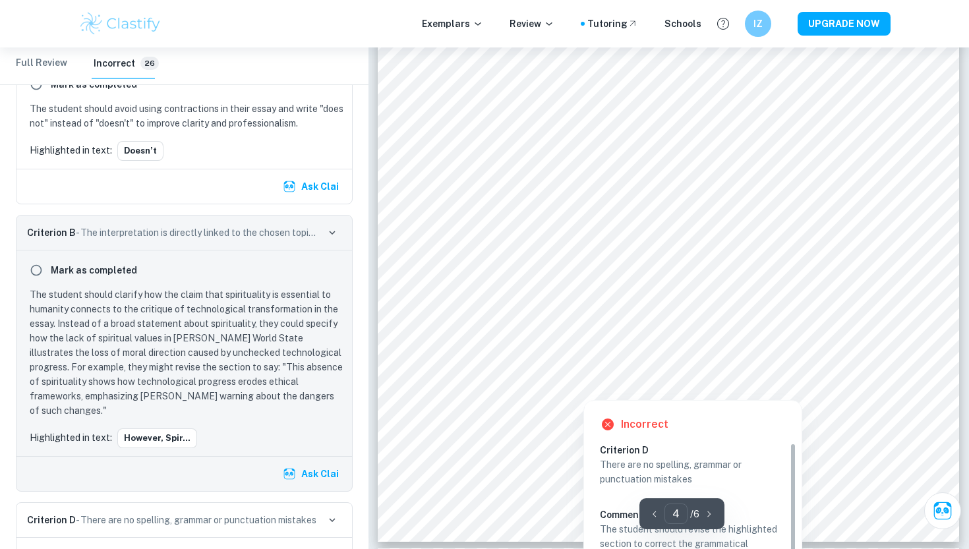
click at [490, 365] on div at bounding box center [649, 363] width 407 height 40
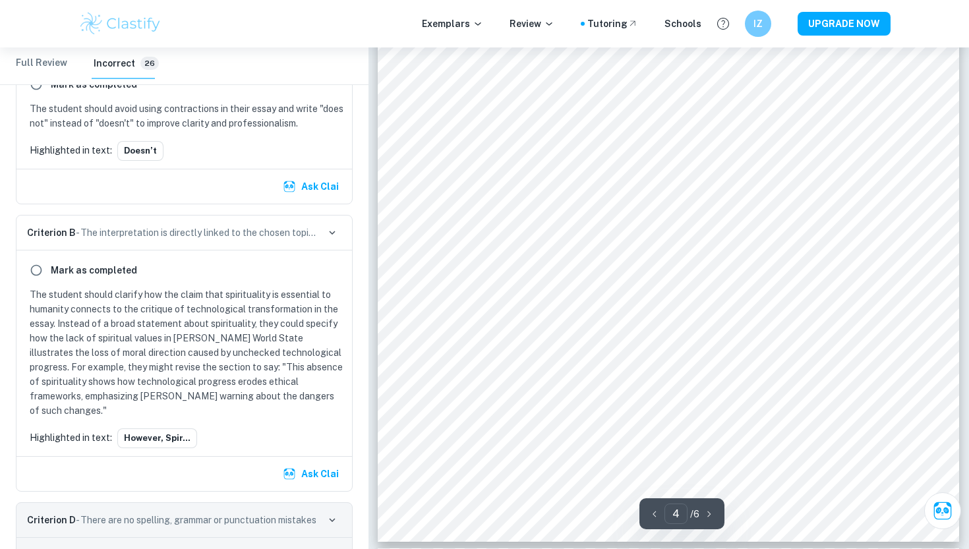
scroll to position [5351, 0]
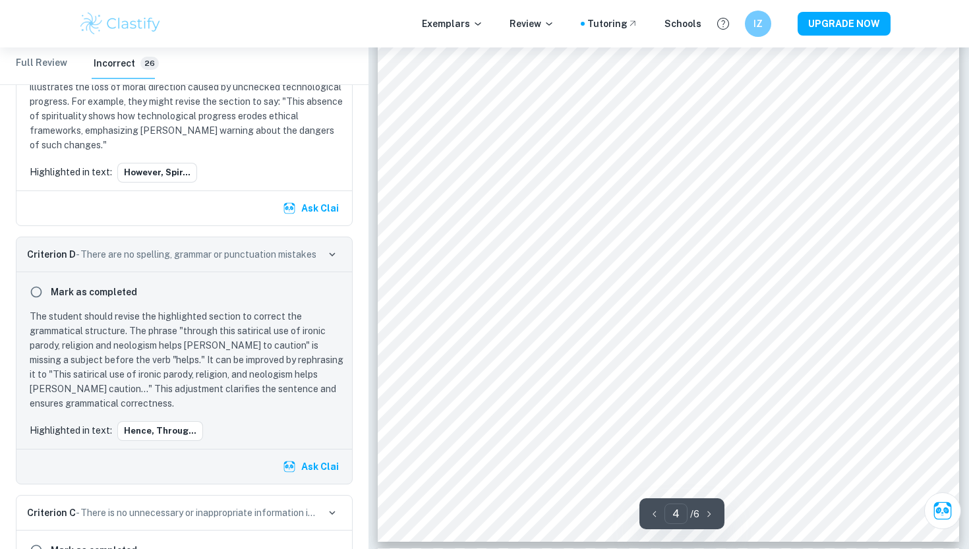
click at [508, 371] on div "industrialize, traditional religious beliefs often decline ” (A). This drastic …" at bounding box center [668, 166] width 581 height 752
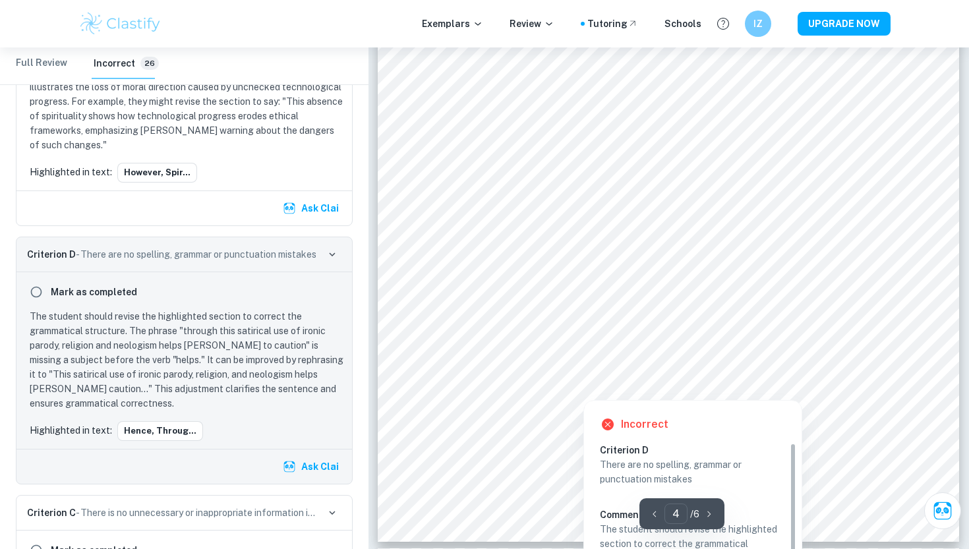
click at [508, 369] on div at bounding box center [649, 363] width 407 height 40
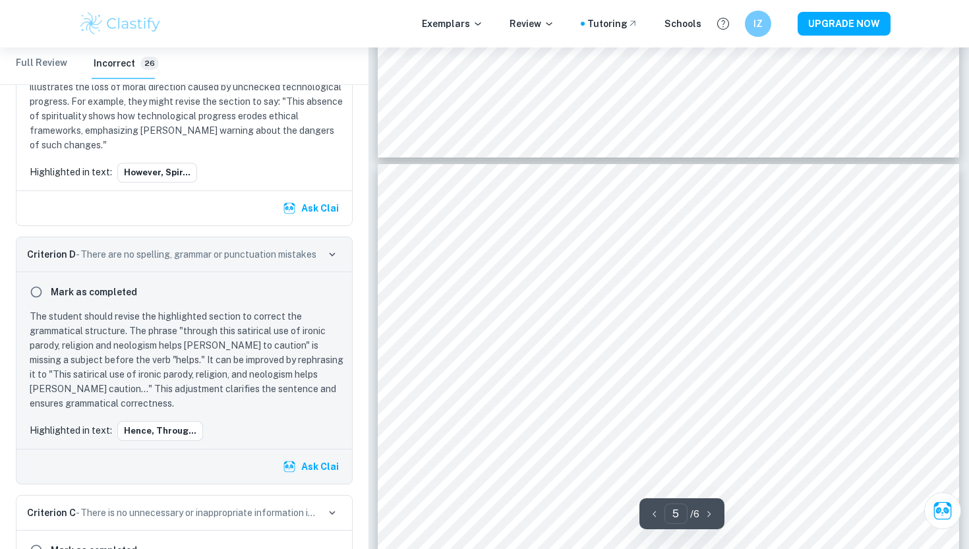
scroll to position [2931, 0]
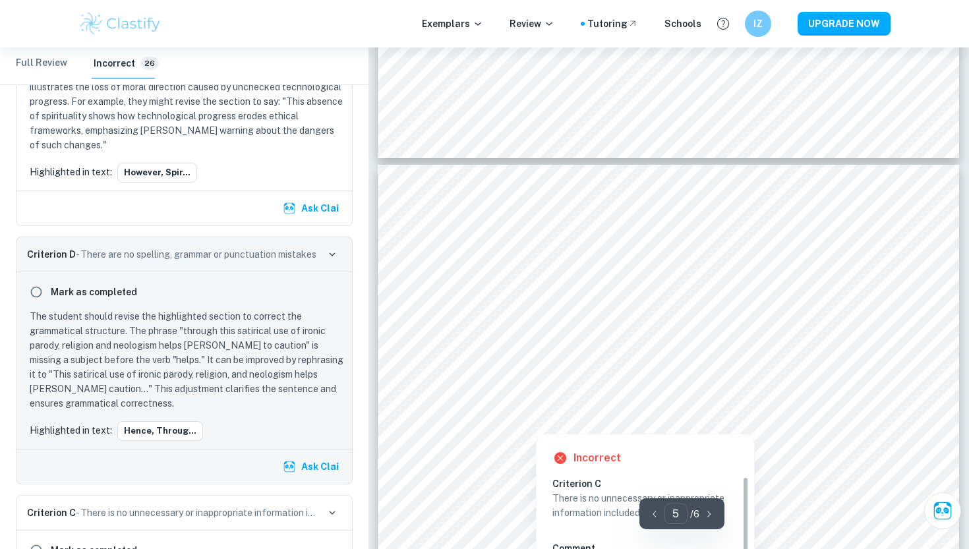
click at [556, 329] on div at bounding box center [664, 345] width 436 height 41
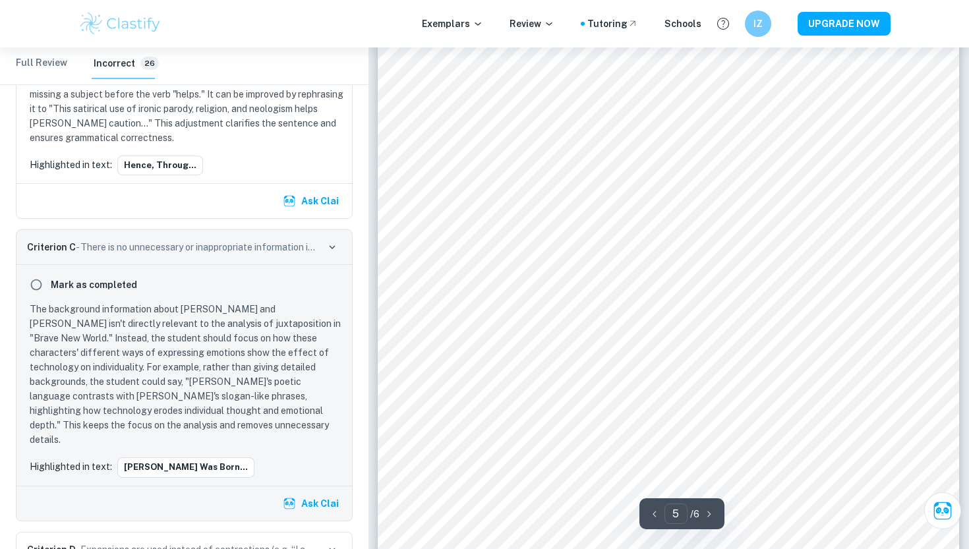
scroll to position [3050, 0]
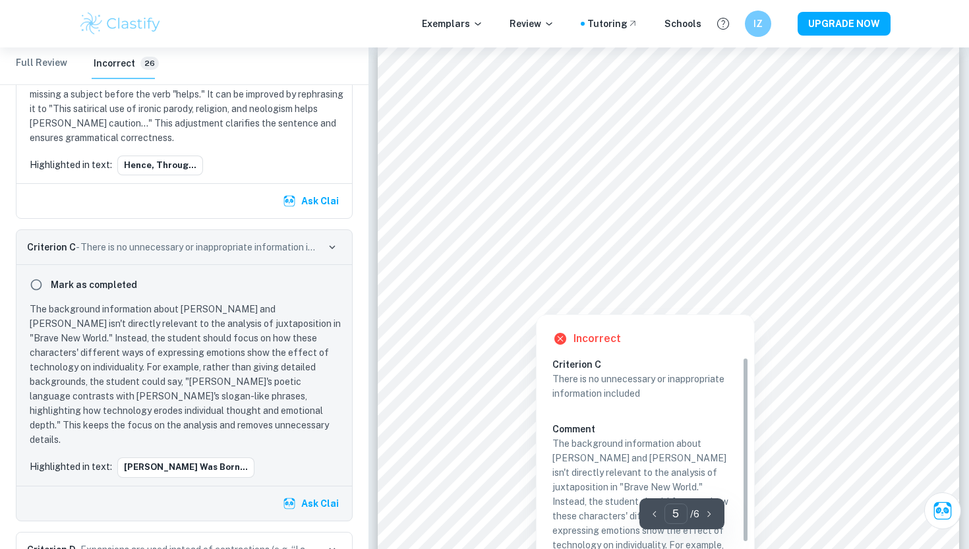
click at [540, 181] on div at bounding box center [663, 199] width 434 height 41
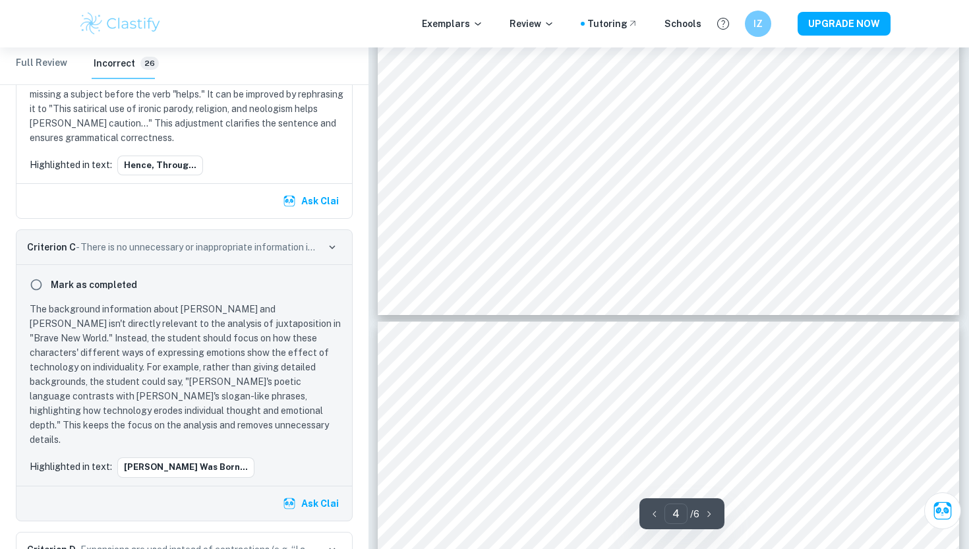
scroll to position [2774, 0]
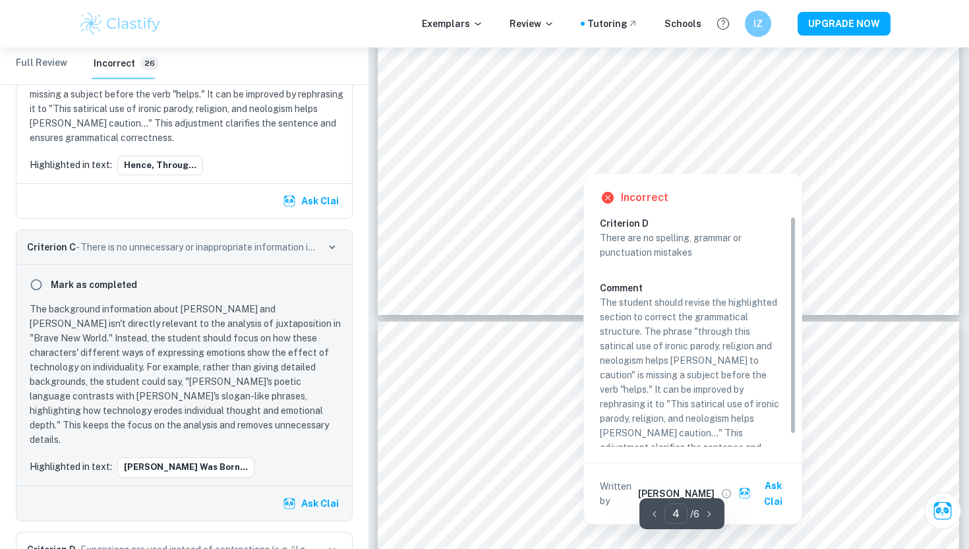
click at [552, 160] on div at bounding box center [583, 156] width 274 height 27
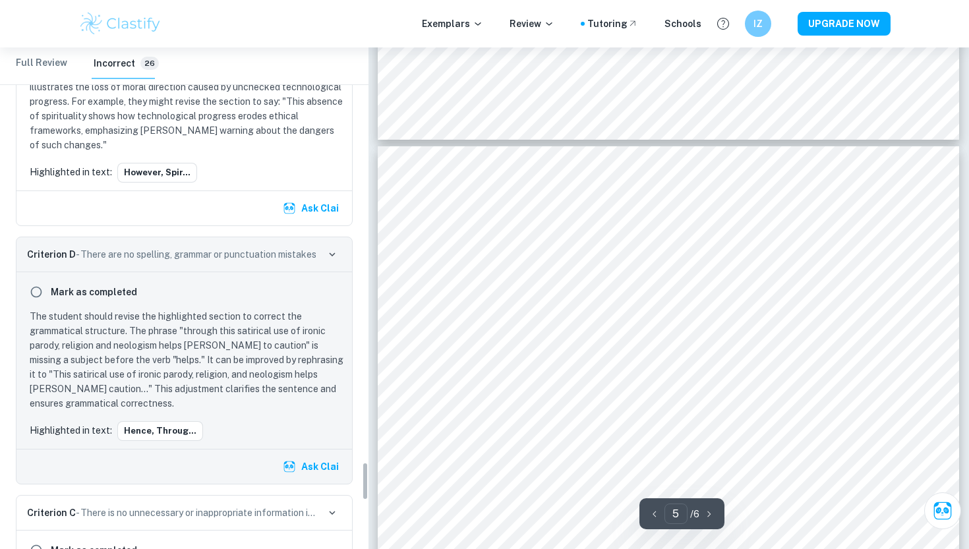
scroll to position [2950, 0]
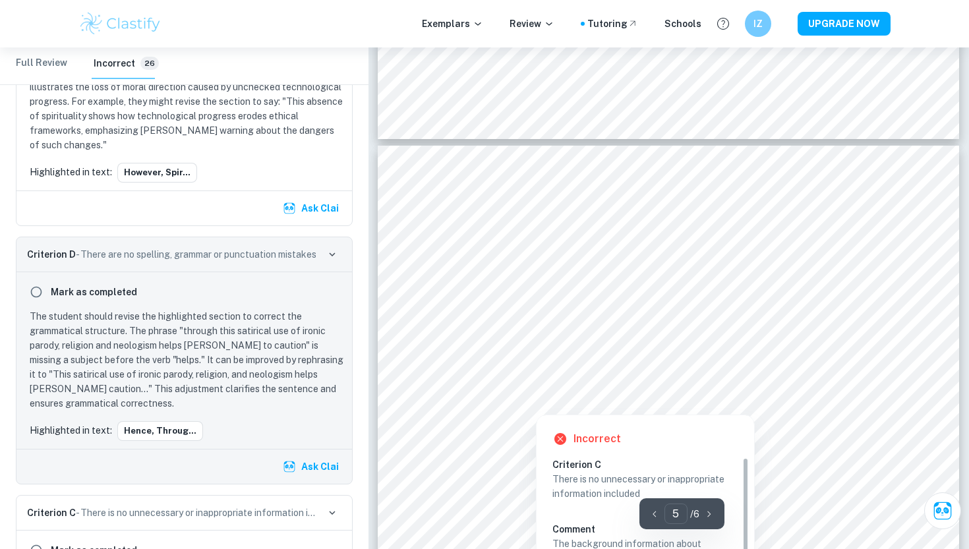
click at [537, 346] on div at bounding box center [662, 352] width 433 height 41
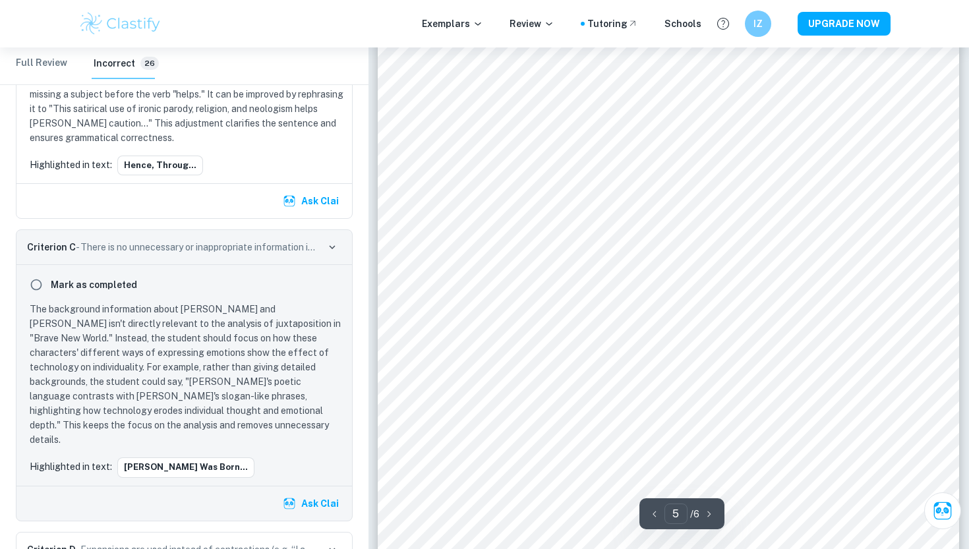
scroll to position [3232, 0]
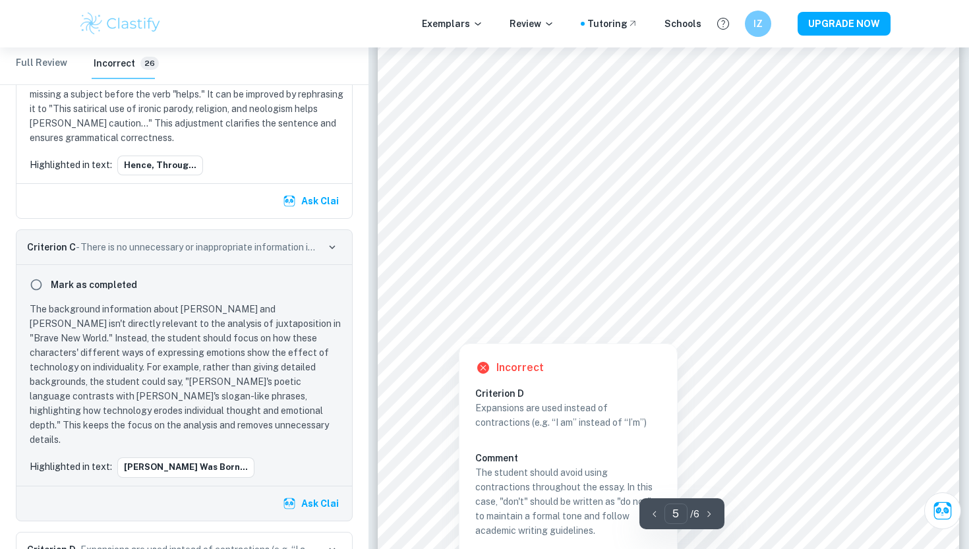
click at [461, 337] on div "Incorrect Criterion D Expansions are used instead of contractions (e.g. “I am” …" at bounding box center [568, 478] width 219 height 283
click at [458, 335] on div at bounding box center [458, 333] width 25 height 14
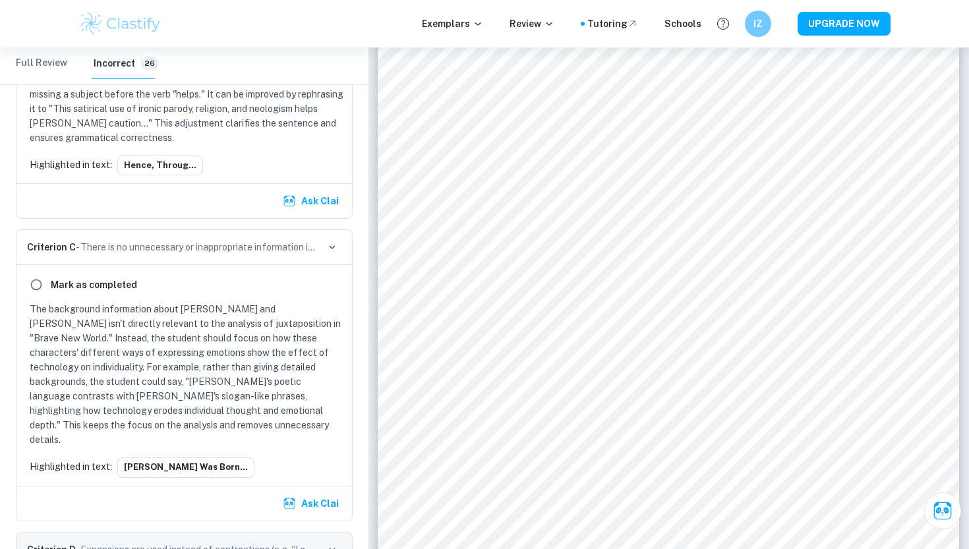
scroll to position [5853, 0]
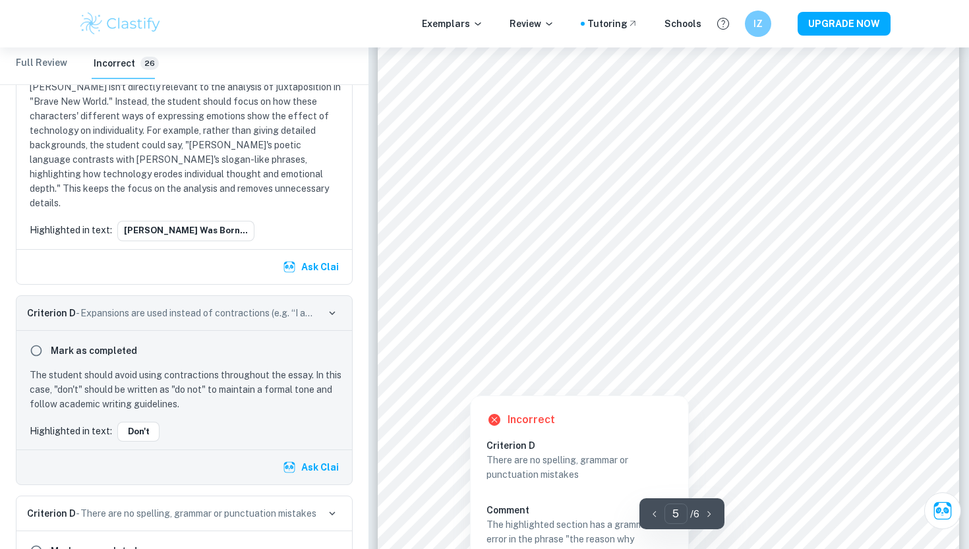
click at [609, 356] on div at bounding box center [667, 359] width 443 height 39
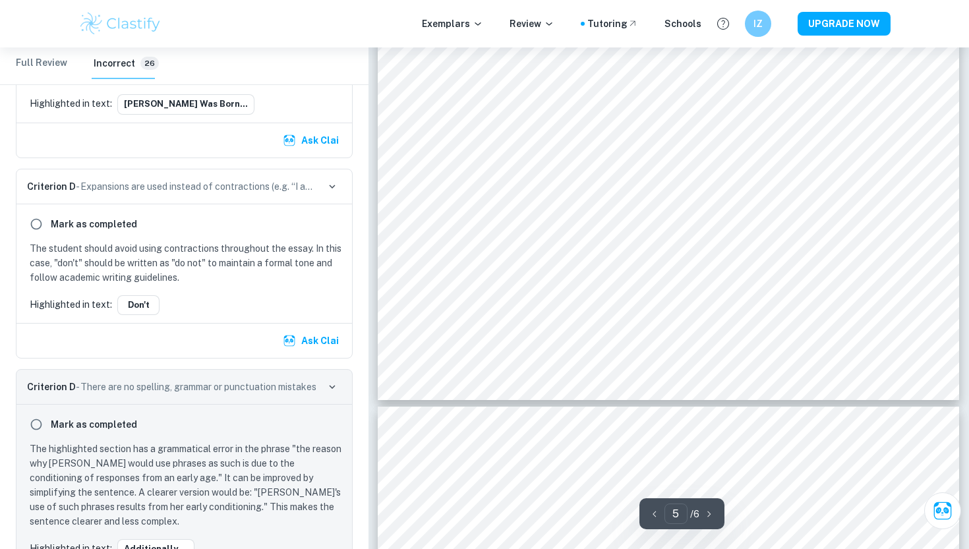
scroll to position [3286, 0]
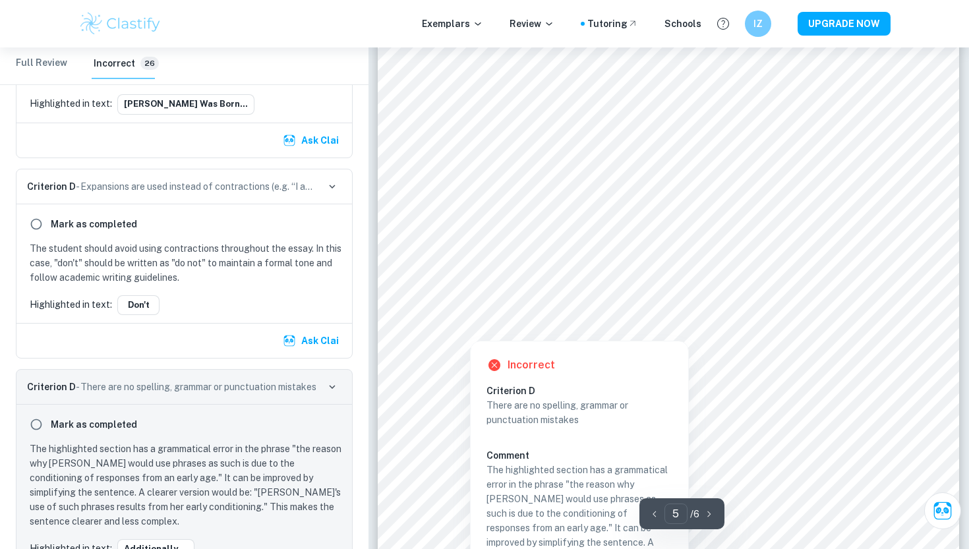
click at [593, 301] on div at bounding box center [667, 304] width 443 height 39
click at [561, 309] on div at bounding box center [667, 304] width 443 height 39
click at [557, 304] on div at bounding box center [667, 304] width 443 height 39
